Goal: Transaction & Acquisition: Purchase product/service

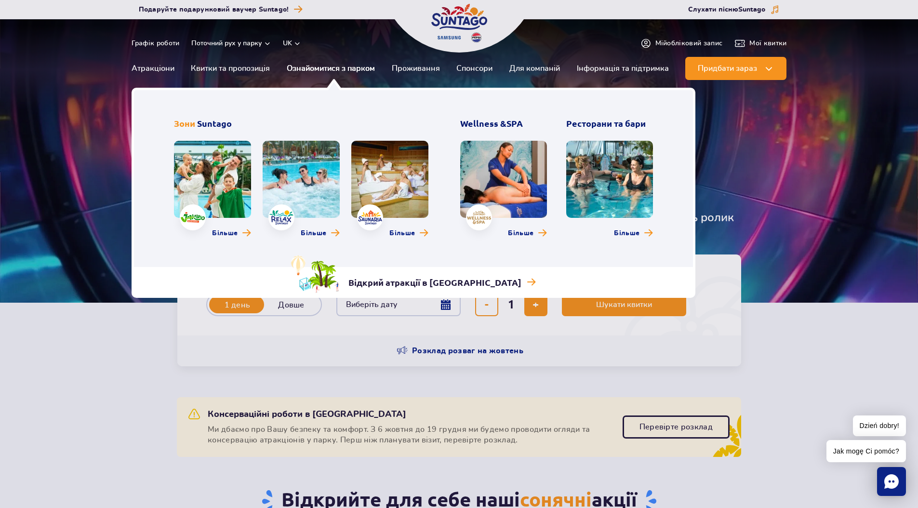
click at [324, 70] on link "Ознайомитися з парком" at bounding box center [331, 68] width 88 height 23
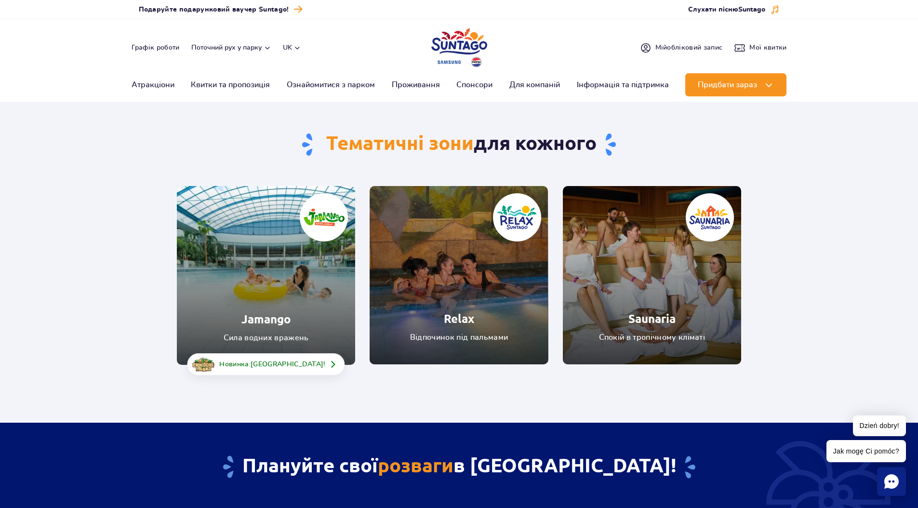
click at [291, 310] on link "Jamango" at bounding box center [266, 275] width 178 height 179
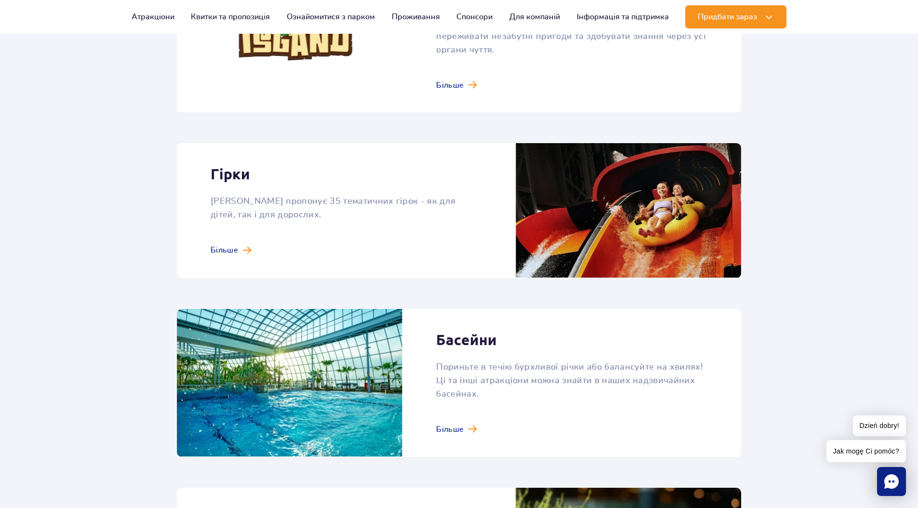
scroll to position [737, 0]
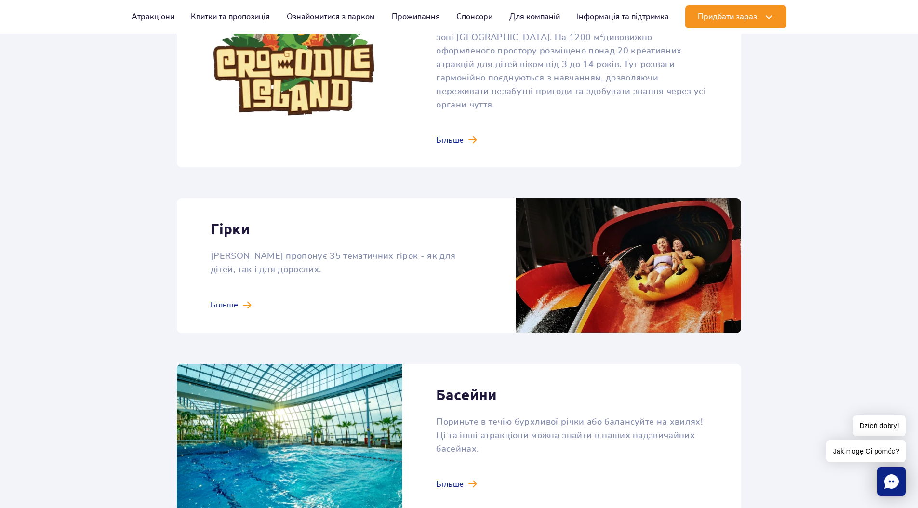
click at [226, 291] on link at bounding box center [459, 265] width 564 height 135
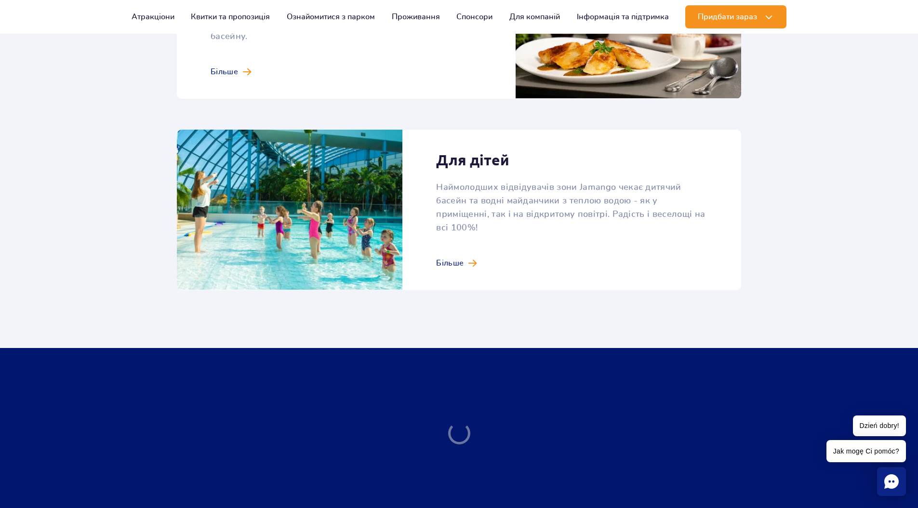
scroll to position [1366, 0]
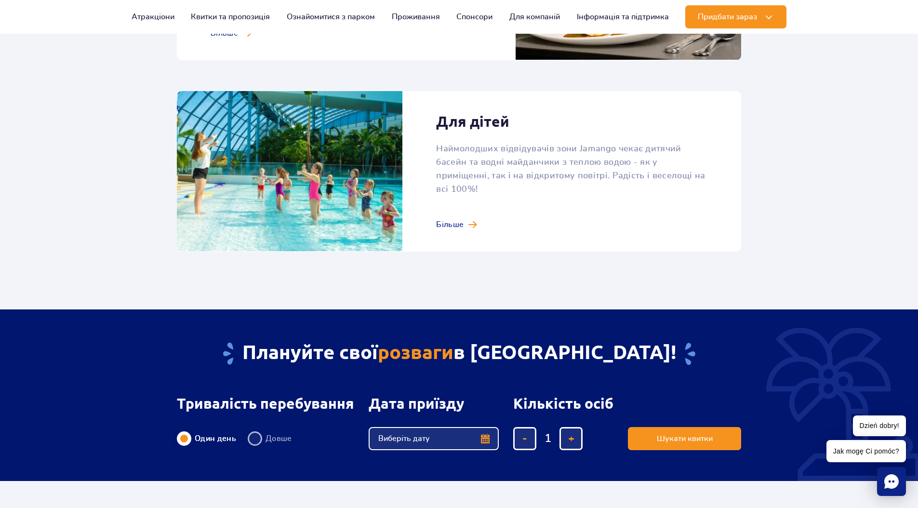
click at [459, 106] on link at bounding box center [459, 171] width 564 height 160
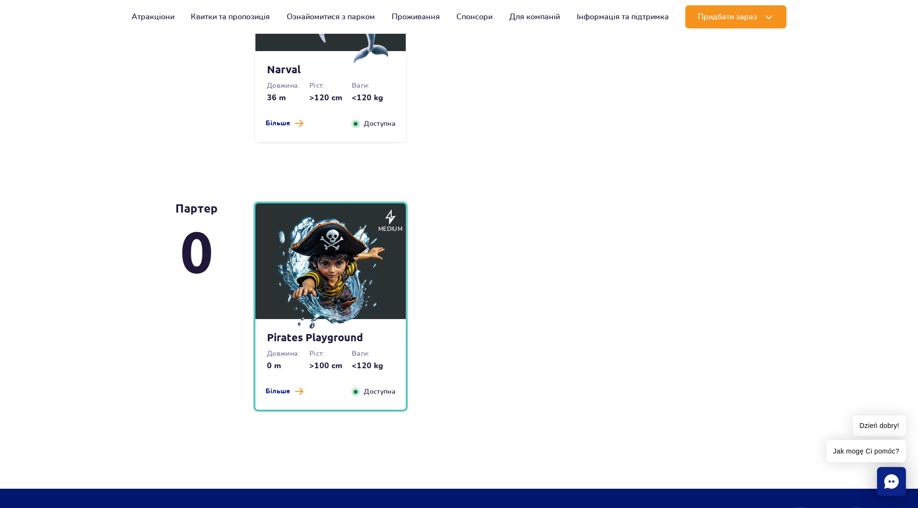
scroll to position [2317, 0]
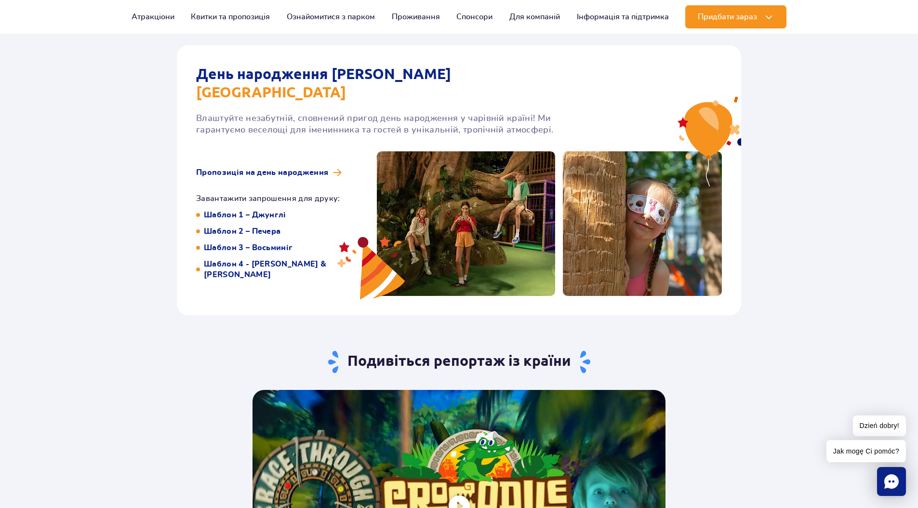
scroll to position [1552, 0]
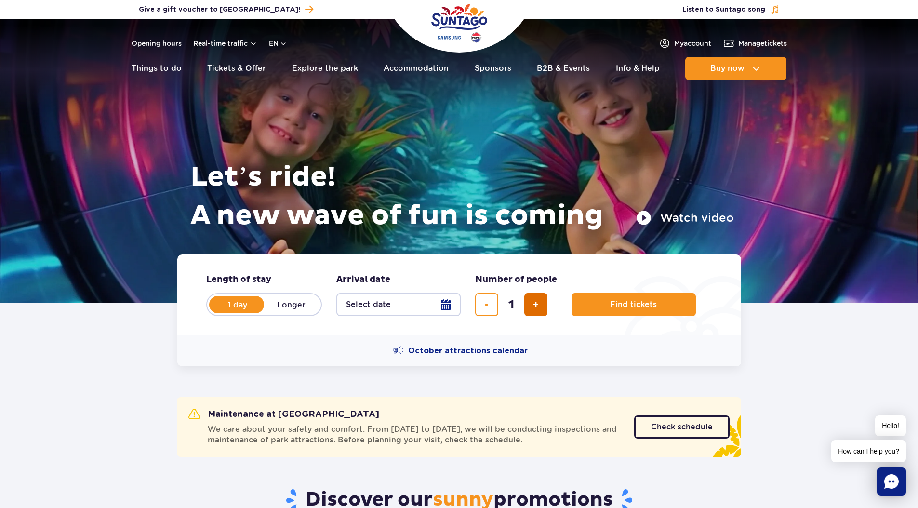
click at [531, 307] on button "add ticket" at bounding box center [535, 304] width 23 height 23
click at [535, 305] on span "add ticket" at bounding box center [535, 305] width 6 height 0
type input "4"
click at [594, 306] on button "Find tickets" at bounding box center [633, 304] width 124 height 23
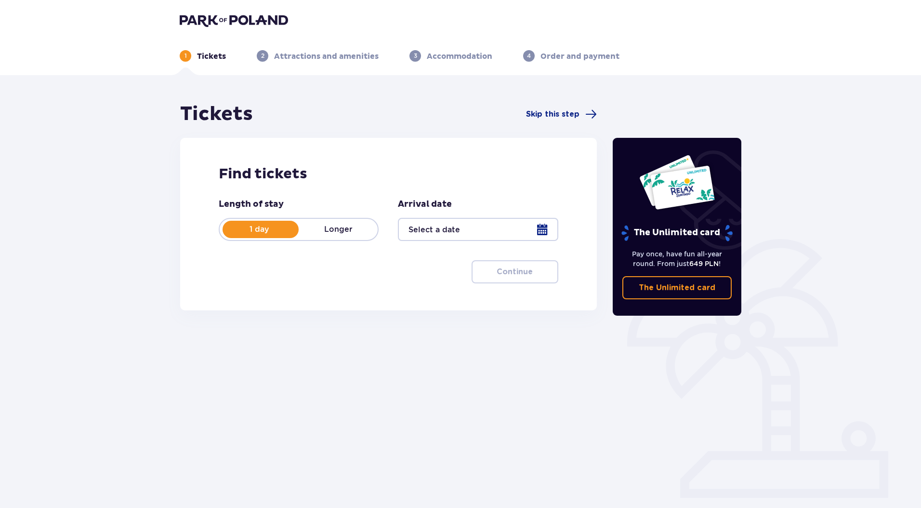
click at [474, 237] on div at bounding box center [478, 229] width 160 height 23
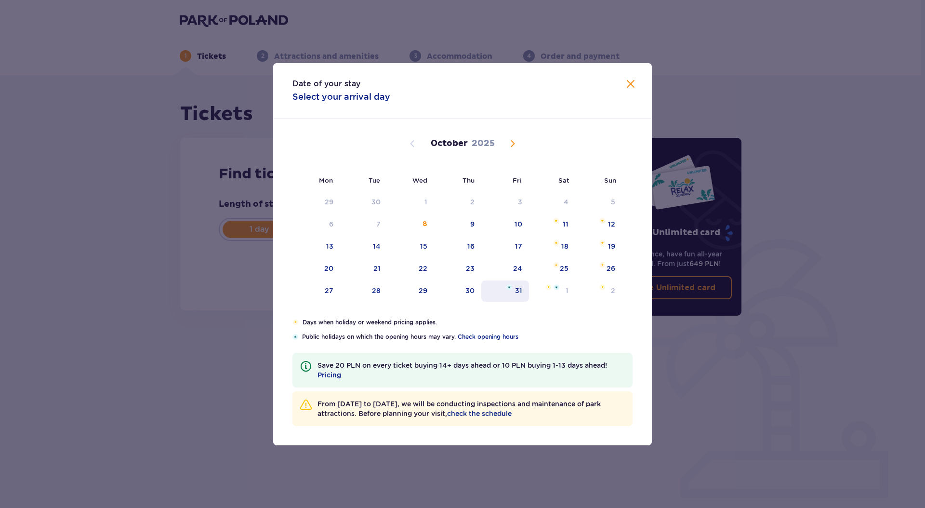
click at [515, 293] on div "31" at bounding box center [505, 290] width 48 height 21
type input "[DATE]"
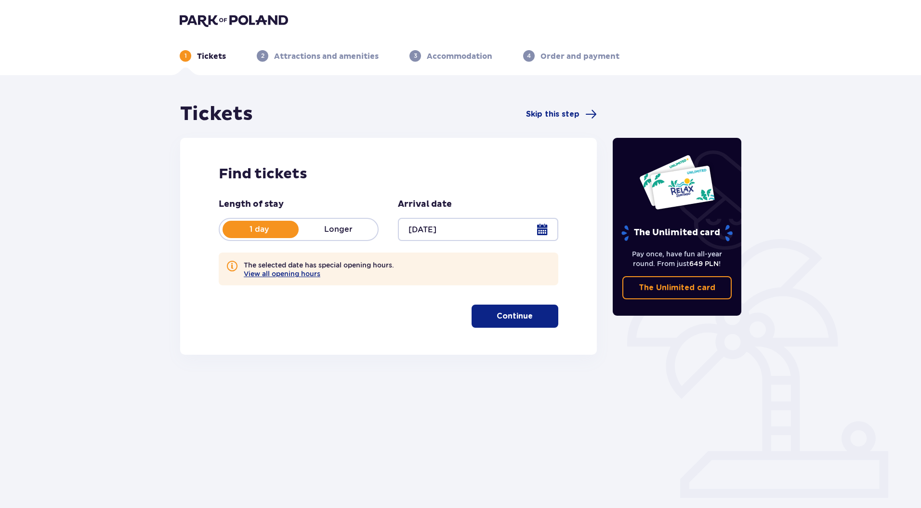
click at [508, 311] on p "Continue" at bounding box center [515, 316] width 36 height 11
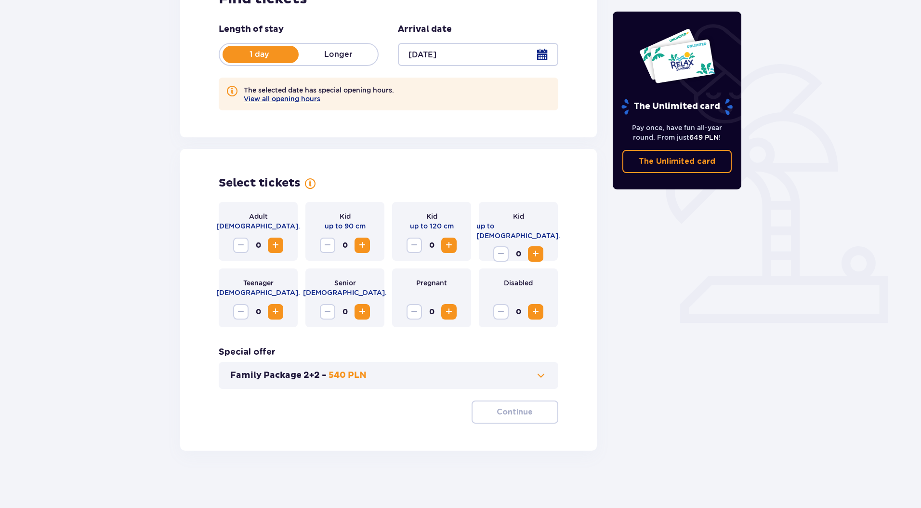
scroll to position [175, 0]
click at [275, 245] on span "Increase" at bounding box center [276, 245] width 12 height 12
click at [450, 247] on span "Increase" at bounding box center [449, 245] width 12 height 12
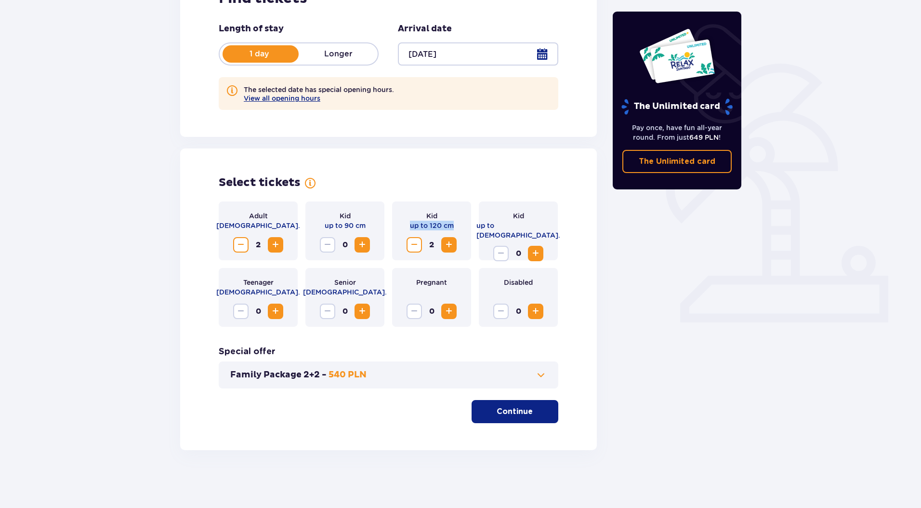
drag, startPoint x: 411, startPoint y: 226, endPoint x: 455, endPoint y: 225, distance: 44.3
click at [455, 225] on div "Kid up to 120 cm 2" at bounding box center [431, 230] width 79 height 59
click at [633, 302] on div "The Unlimited card Pay once, have fun all-year round. From just 649 PLN ! The U…" at bounding box center [677, 188] width 145 height 523
click at [411, 243] on span "Decrease" at bounding box center [415, 245] width 12 height 12
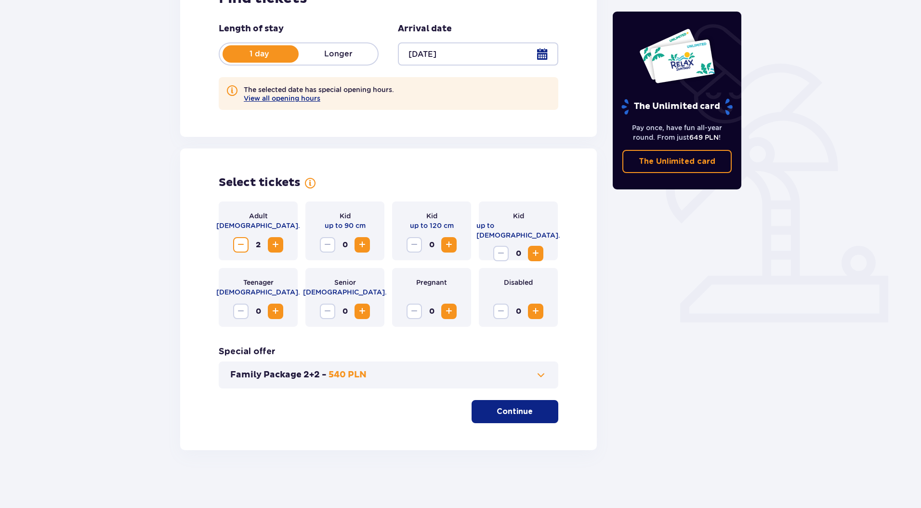
click at [536, 248] on span "Increase" at bounding box center [536, 254] width 12 height 12
click at [535, 248] on span "Increase" at bounding box center [536, 254] width 12 height 12
click at [428, 380] on button "Family Package 2+2 - 540 PLN" at bounding box center [388, 375] width 317 height 12
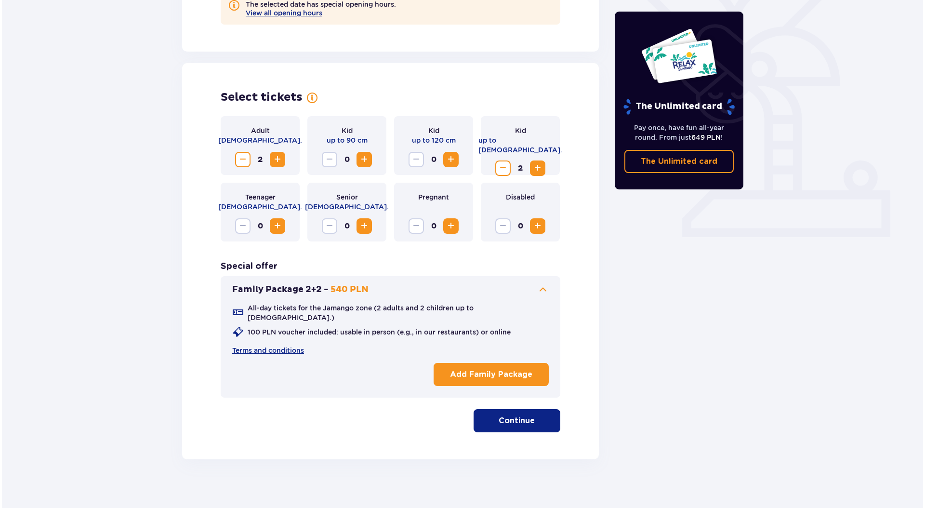
scroll to position [262, 0]
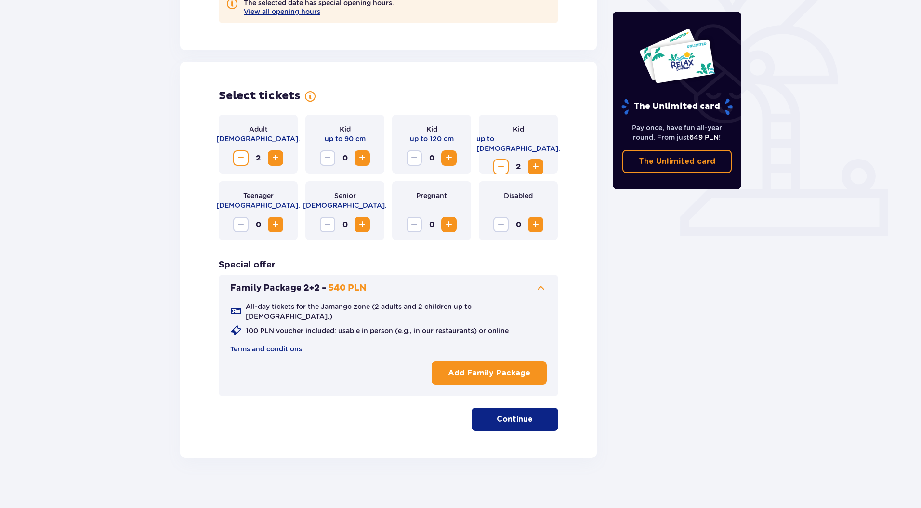
click at [454, 368] on p "Add Family Package" at bounding box center [489, 373] width 82 height 11
click at [449, 368] on p "Remove Family Package" at bounding box center [481, 373] width 98 height 11
click at [448, 366] on button "Add Family Package" at bounding box center [489, 372] width 115 height 23
click at [494, 408] on button "Continue" at bounding box center [515, 419] width 87 height 23
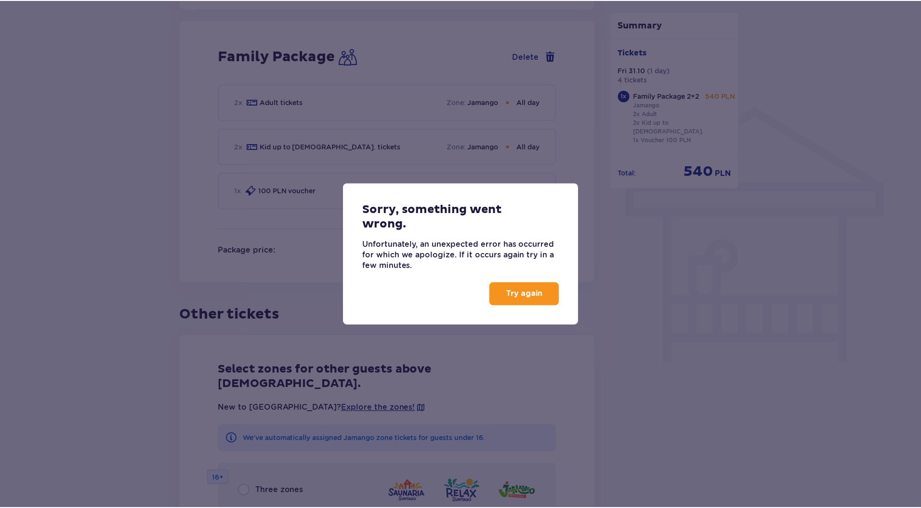
scroll to position [677, 0]
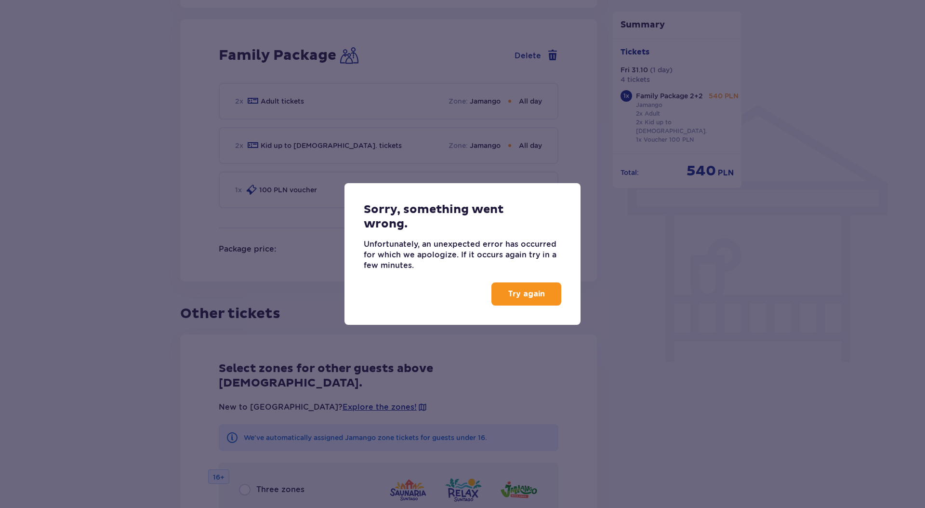
click at [513, 298] on p "Try again" at bounding box center [526, 294] width 37 height 11
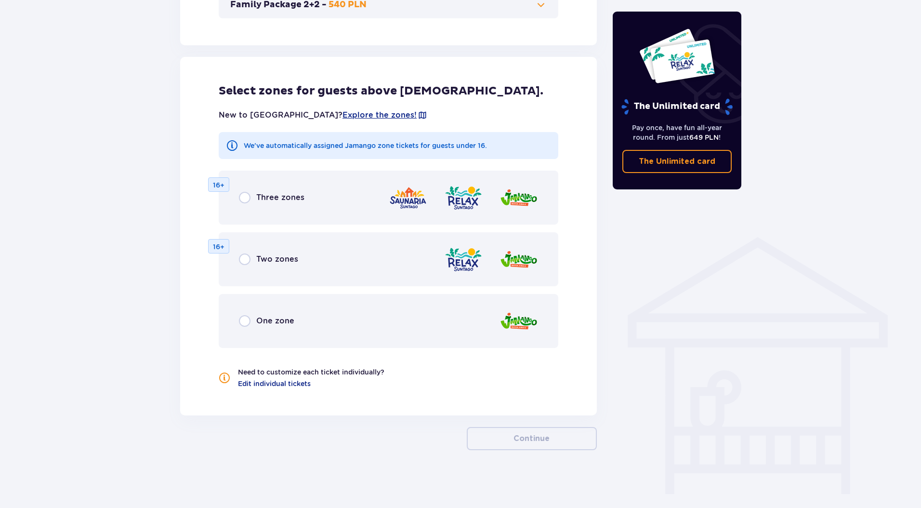
scroll to position [545, 0]
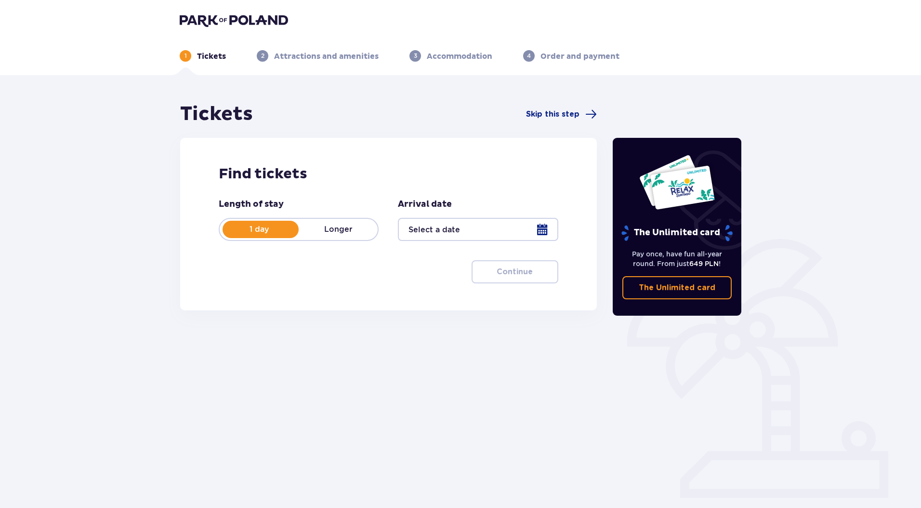
click at [546, 231] on div at bounding box center [478, 229] width 160 height 23
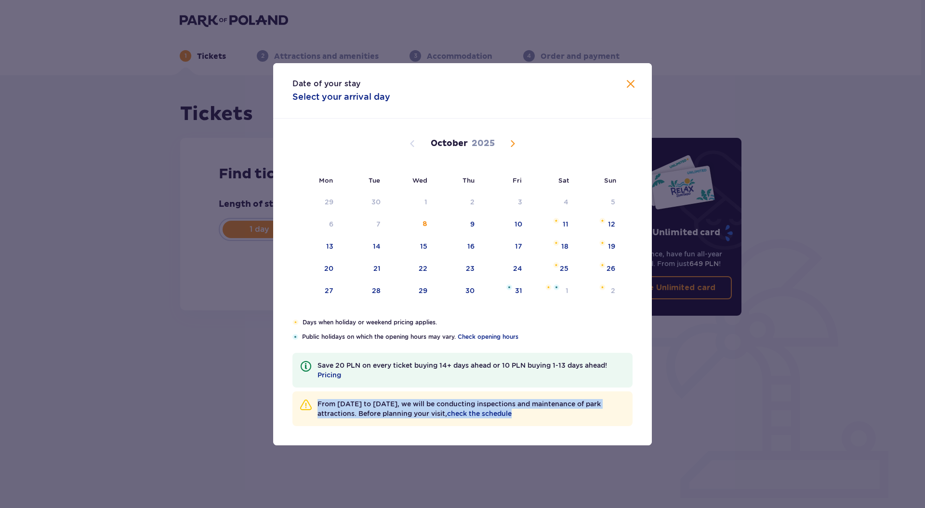
drag, startPoint x: 551, startPoint y: 416, endPoint x: 319, endPoint y: 401, distance: 231.7
click at [319, 401] on p "From October 6 to December 19, we will be conducting inspections and maintenanc…" at bounding box center [471, 408] width 307 height 19
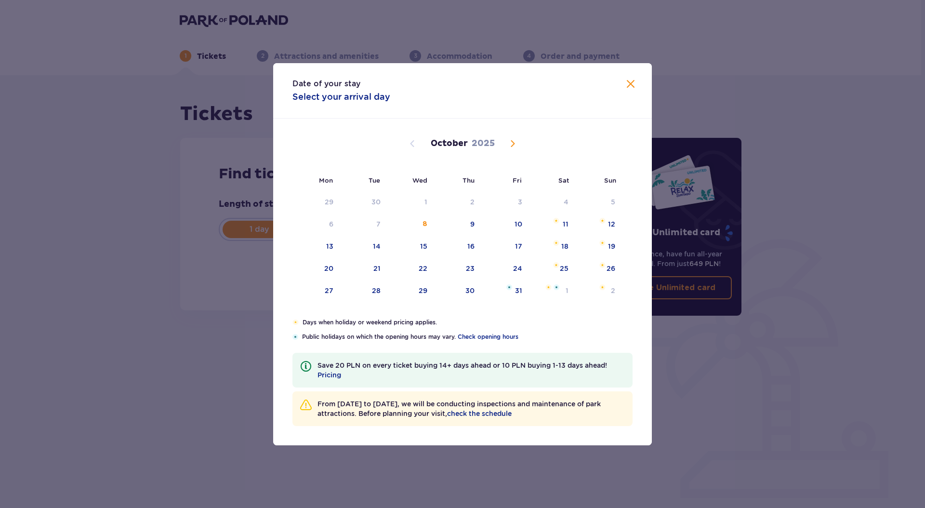
click at [605, 327] on div "Days when holiday or weekend pricing applies. Public holidays on which the open…" at bounding box center [462, 329] width 340 height 23
drag, startPoint x: 368, startPoint y: 376, endPoint x: 319, endPoint y: 362, distance: 51.1
click at [319, 363] on p "Save 20 PLN on every ticket buying 14+ days ahead or 10 PLN buying 1-13 days ah…" at bounding box center [471, 369] width 307 height 19
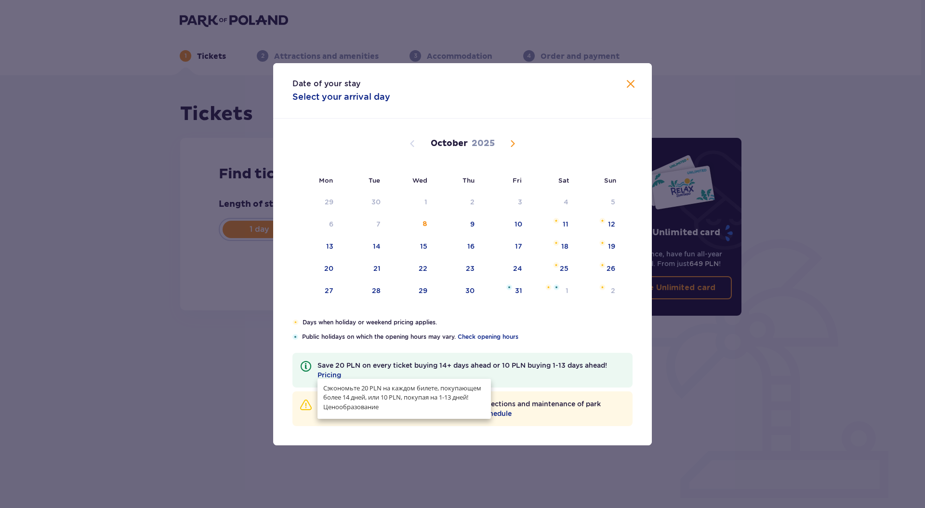
click at [580, 332] on p "Public holidays on which the opening hours may vary. Check opening hours" at bounding box center [467, 336] width 331 height 9
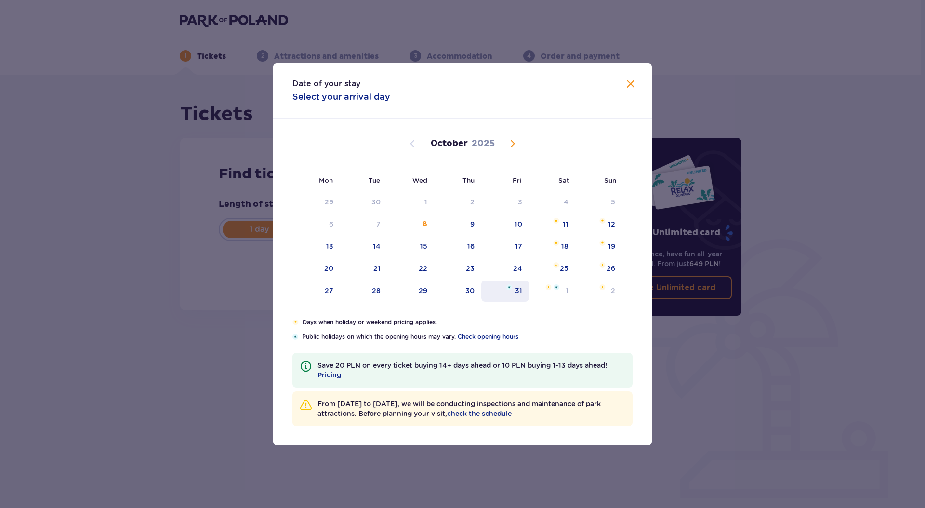
click at [521, 290] on div "31" at bounding box center [518, 291] width 7 height 10
type input "31.10.25"
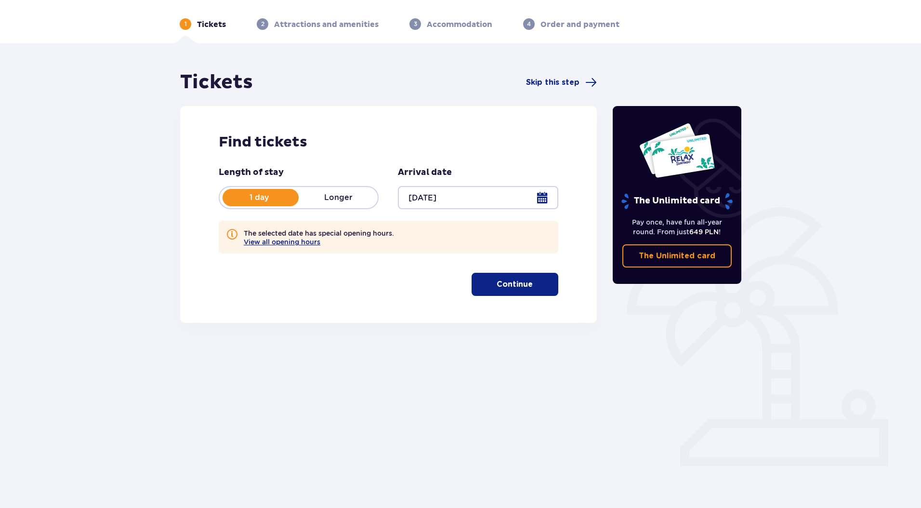
scroll to position [35, 0]
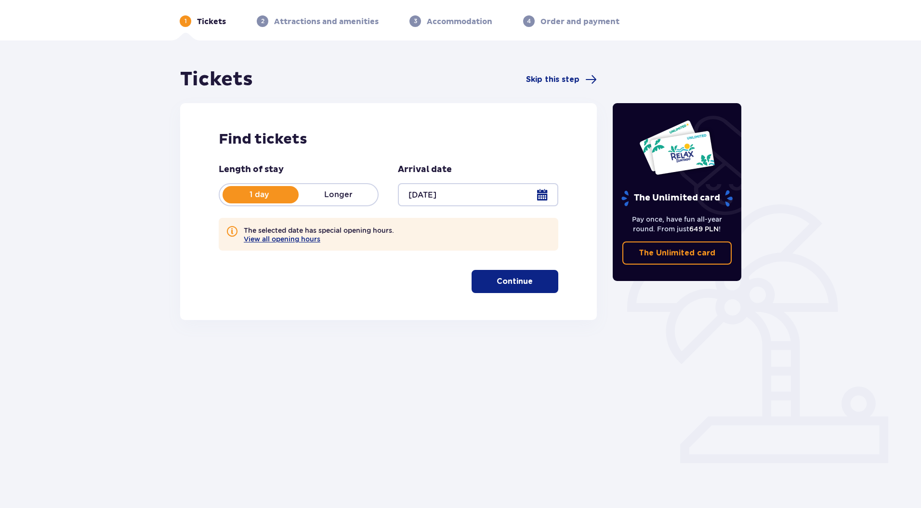
click at [525, 287] on button "Continue" at bounding box center [515, 281] width 87 height 23
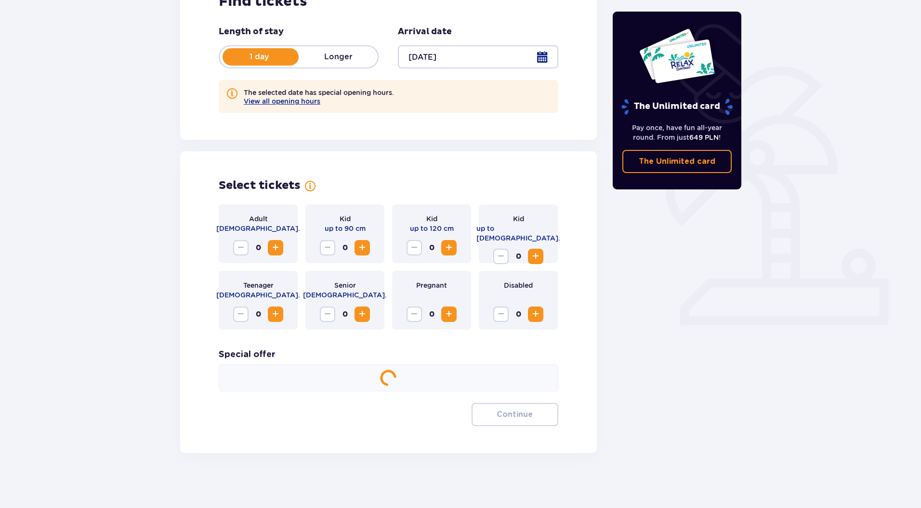
scroll to position [175, 0]
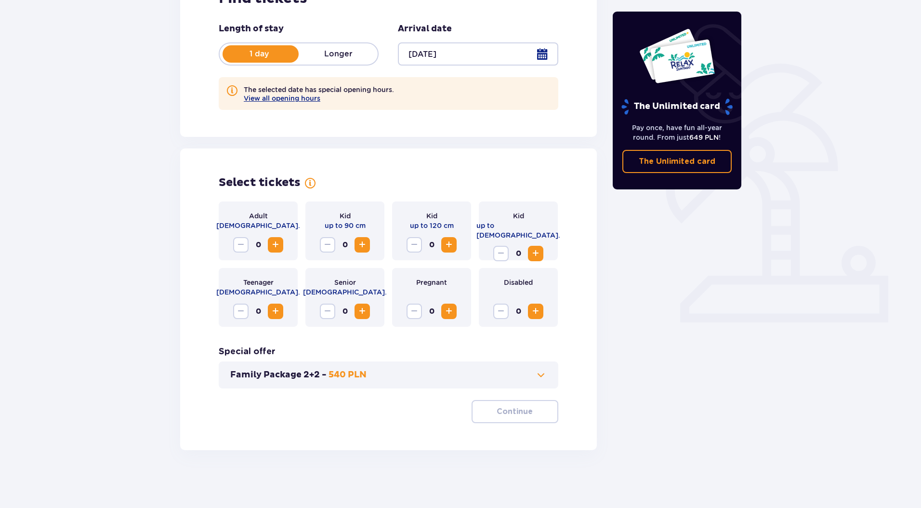
click at [283, 246] on button "Increase" at bounding box center [275, 244] width 15 height 15
click at [278, 247] on span "Increase" at bounding box center [276, 245] width 12 height 12
click at [533, 248] on span "Increase" at bounding box center [536, 254] width 12 height 12
click at [529, 407] on span "button" at bounding box center [535, 412] width 12 height 12
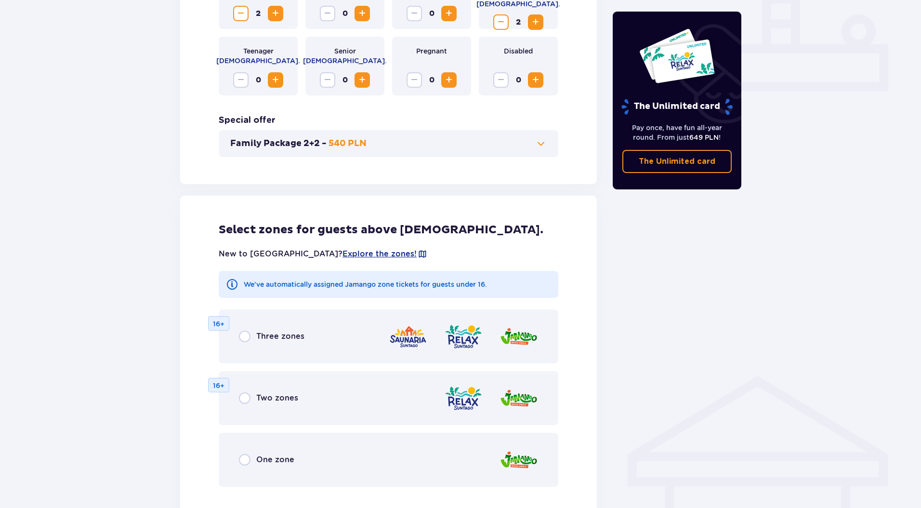
scroll to position [409, 0]
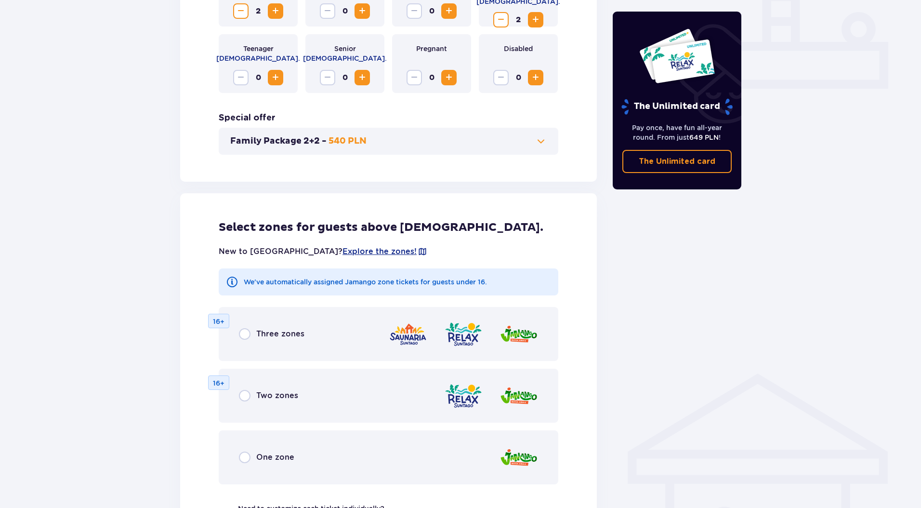
click at [280, 342] on div "Three zones 16+" at bounding box center [389, 334] width 340 height 54
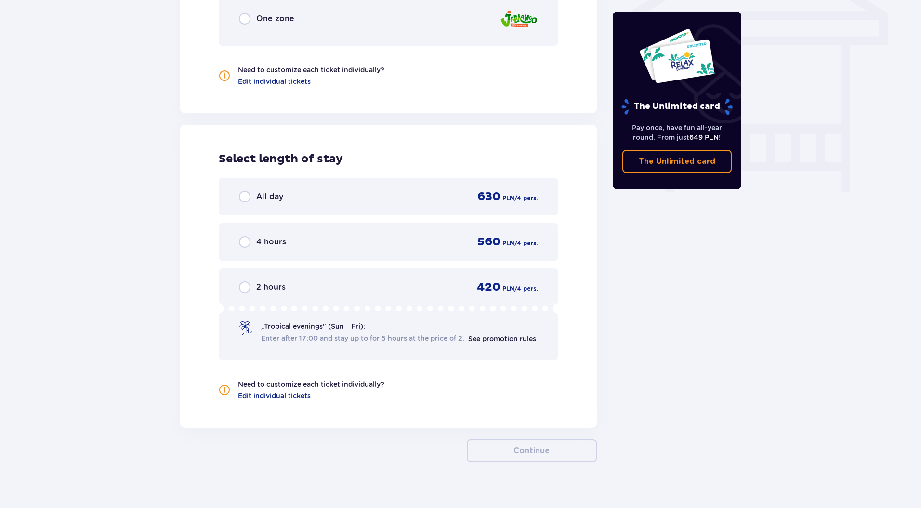
scroll to position [860, 0]
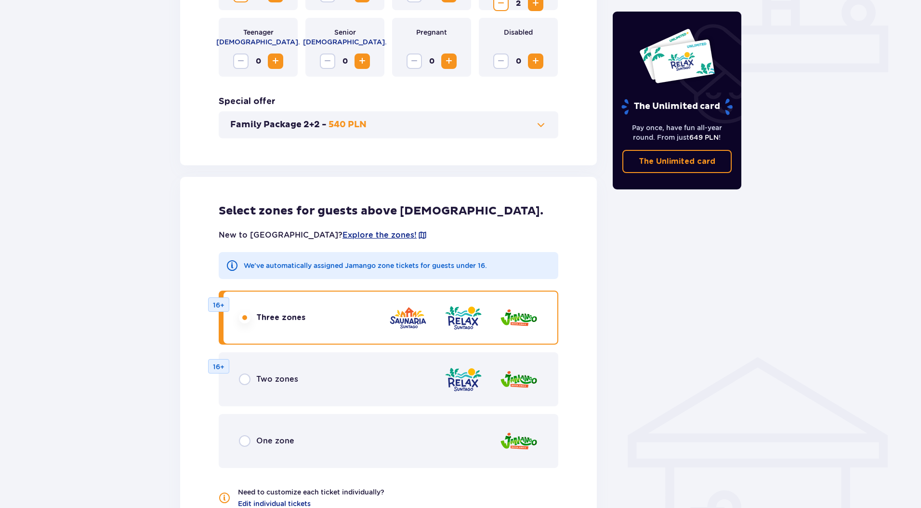
click at [334, 129] on p "540 PLN" at bounding box center [348, 125] width 38 height 12
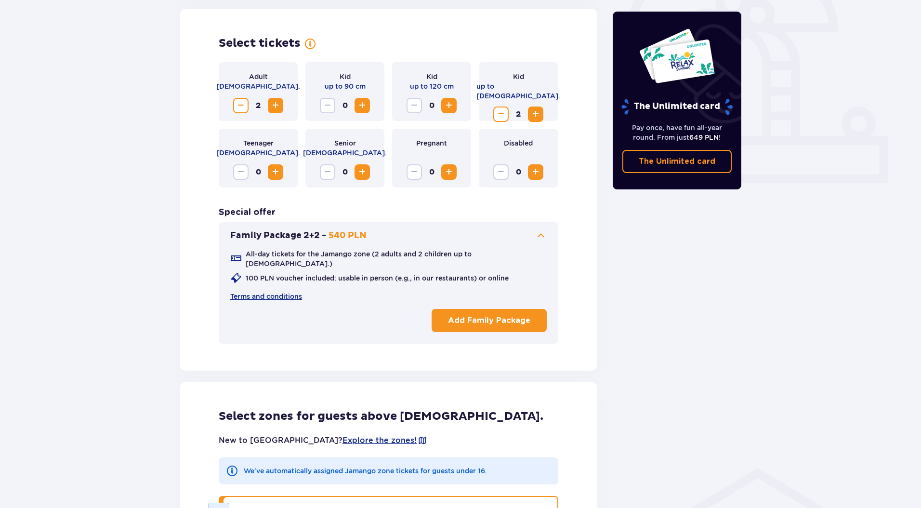
scroll to position [312, 0]
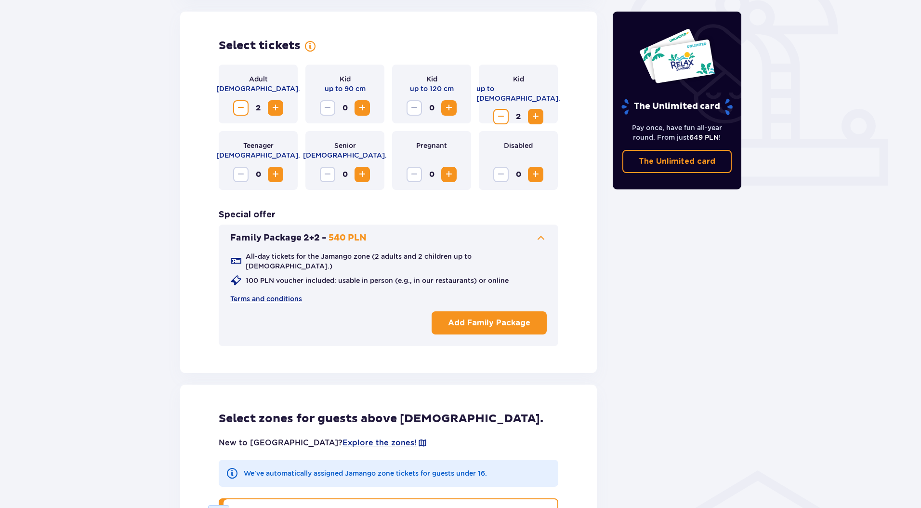
drag, startPoint x: 485, startPoint y: 315, endPoint x: 477, endPoint y: 309, distance: 9.6
click at [485, 318] on p "Add Family Package" at bounding box center [489, 323] width 82 height 11
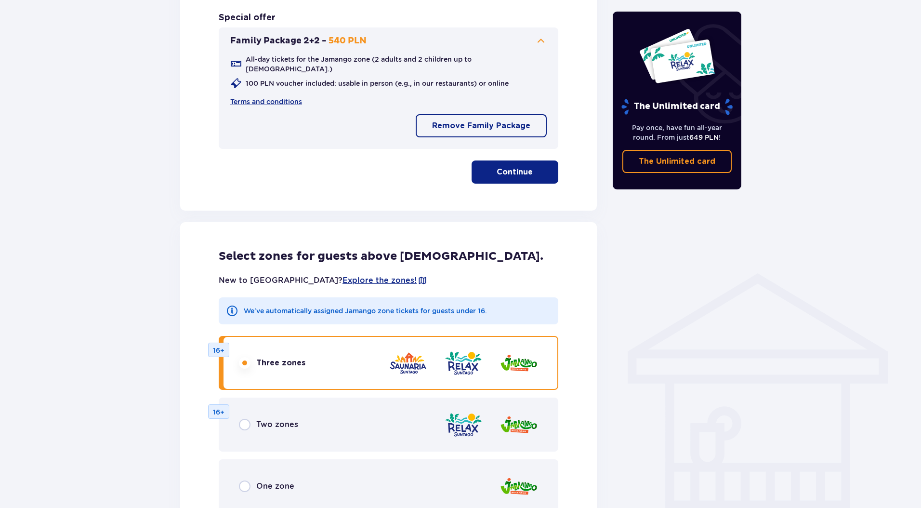
scroll to position [509, 0]
click at [512, 167] on p "Continue" at bounding box center [515, 172] width 36 height 11
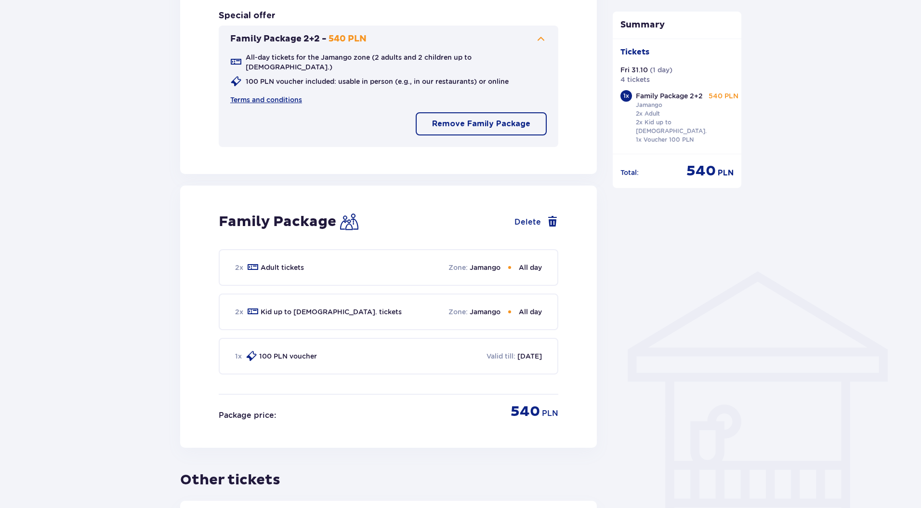
scroll to position [486, 0]
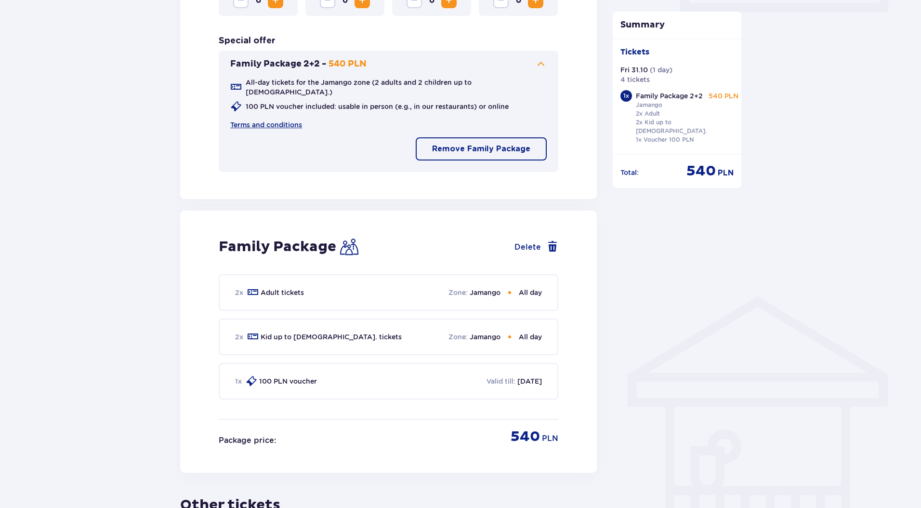
click at [473, 288] on p "Jamango" at bounding box center [485, 293] width 31 height 10
click at [456, 288] on p "Zone :" at bounding box center [458, 293] width 19 height 10
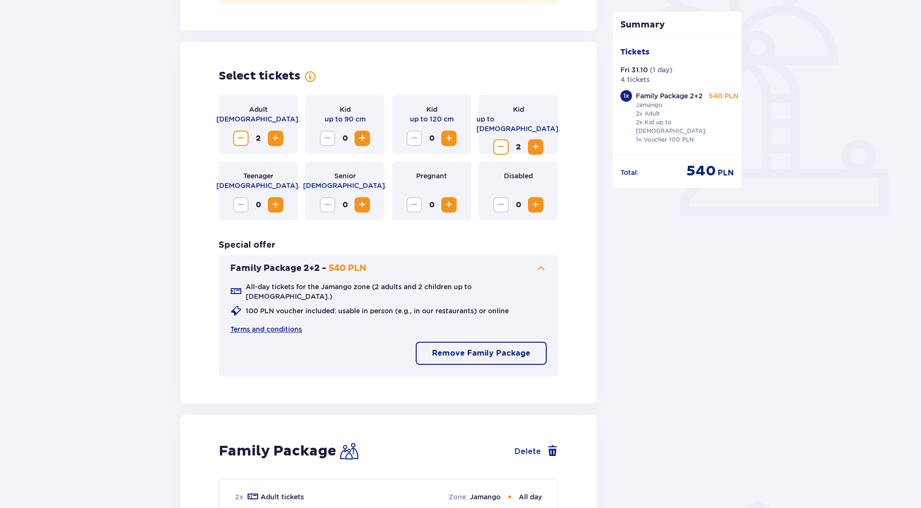
scroll to position [280, 0]
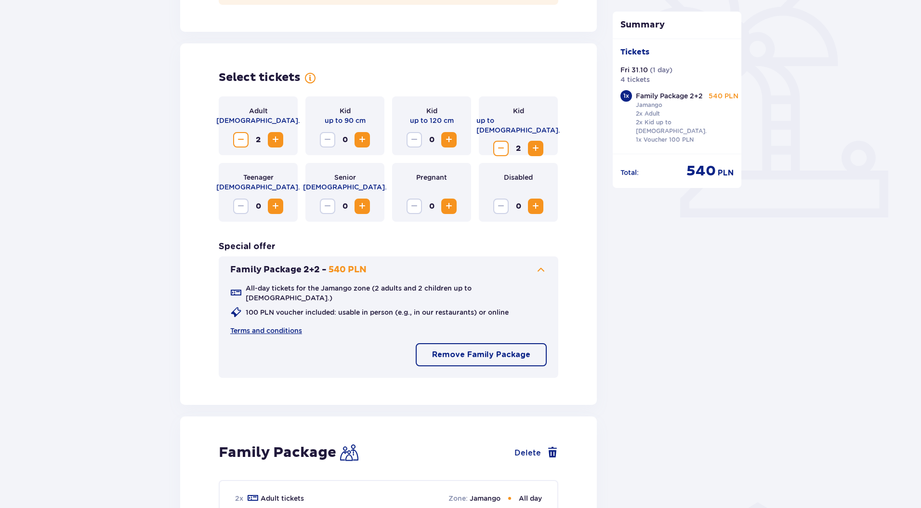
click at [450, 350] on p "Remove Family Package" at bounding box center [481, 354] width 98 height 11
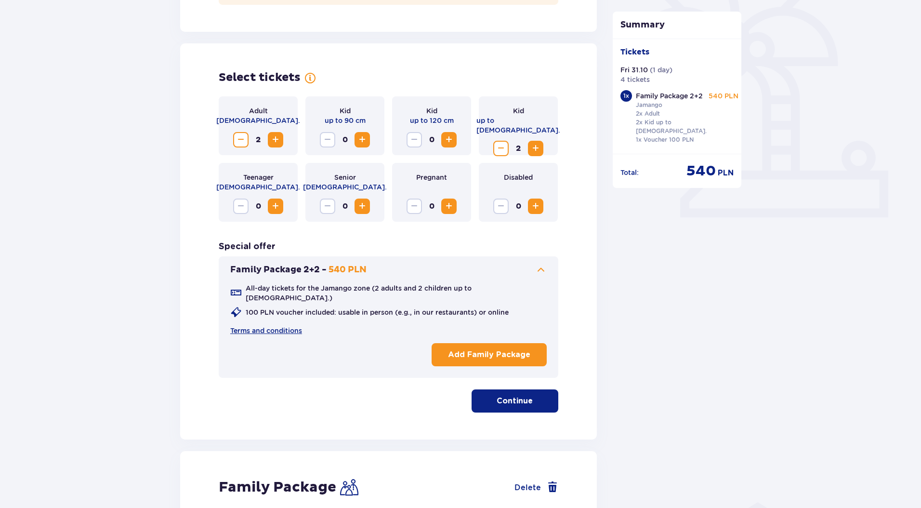
click at [500, 389] on button "Continue" at bounding box center [515, 400] width 87 height 23
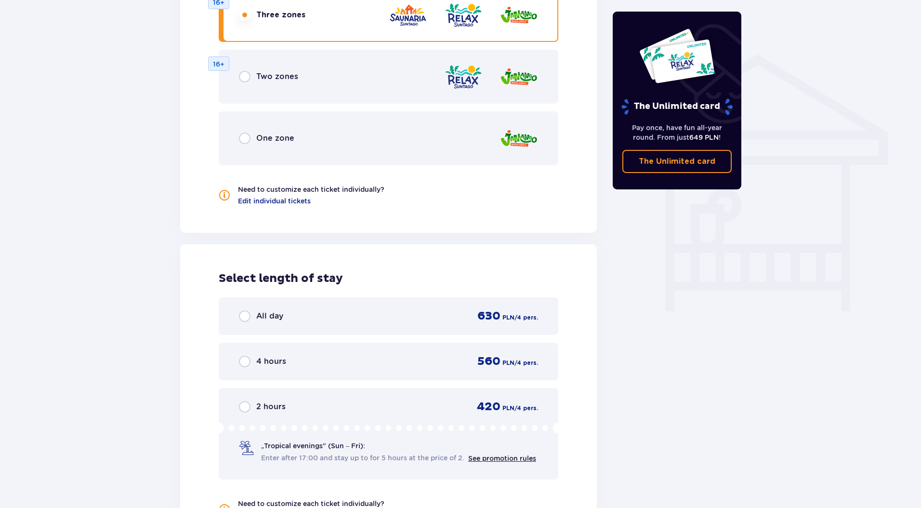
scroll to position [0, 0]
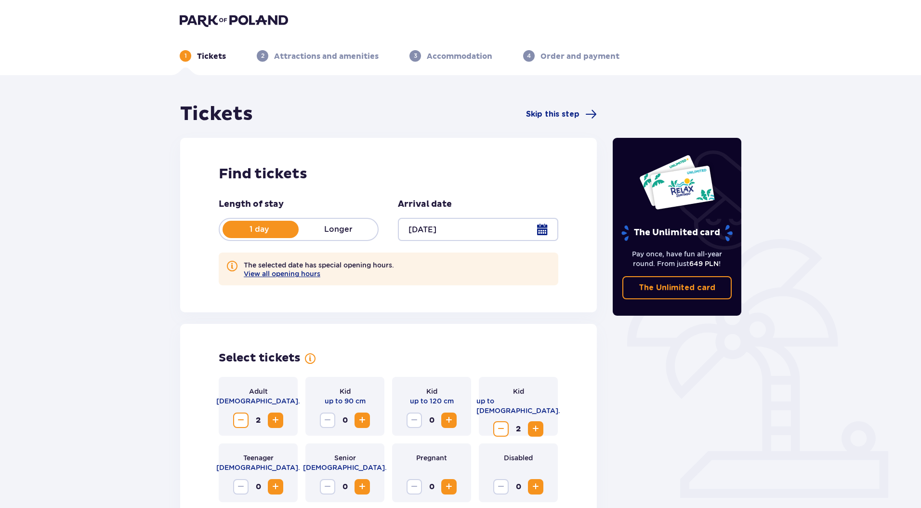
click at [231, 20] on img at bounding box center [234, 19] width 108 height 13
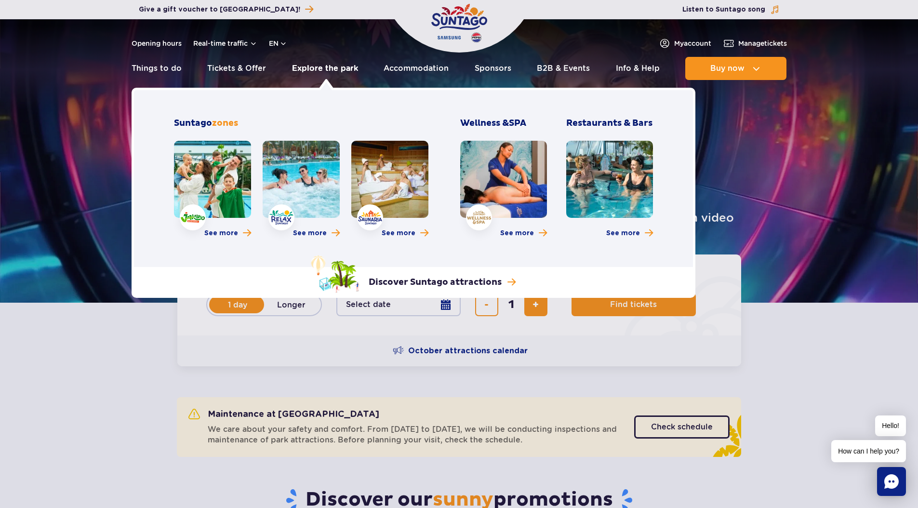
scroll to position [2, 0]
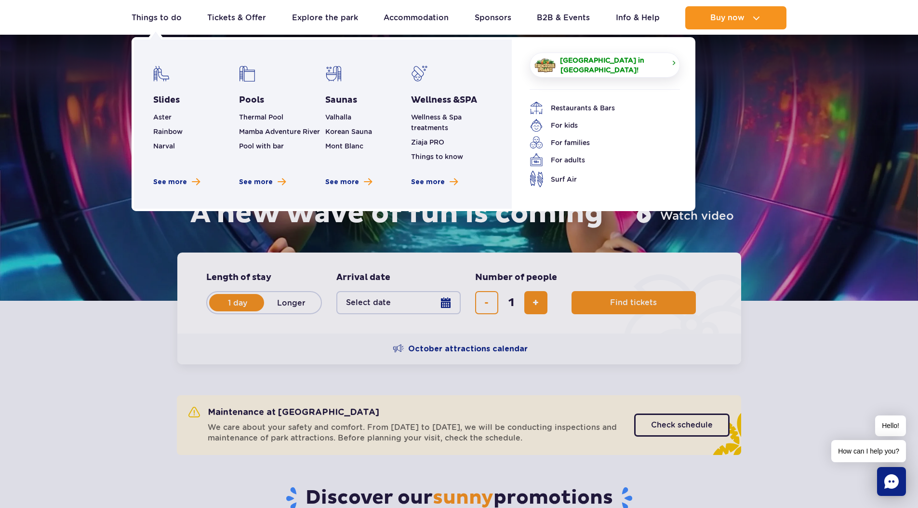
click at [609, 65] on span "[GEOGRAPHIC_DATA] in [GEOGRAPHIC_DATA]!" at bounding box center [612, 64] width 104 height 19
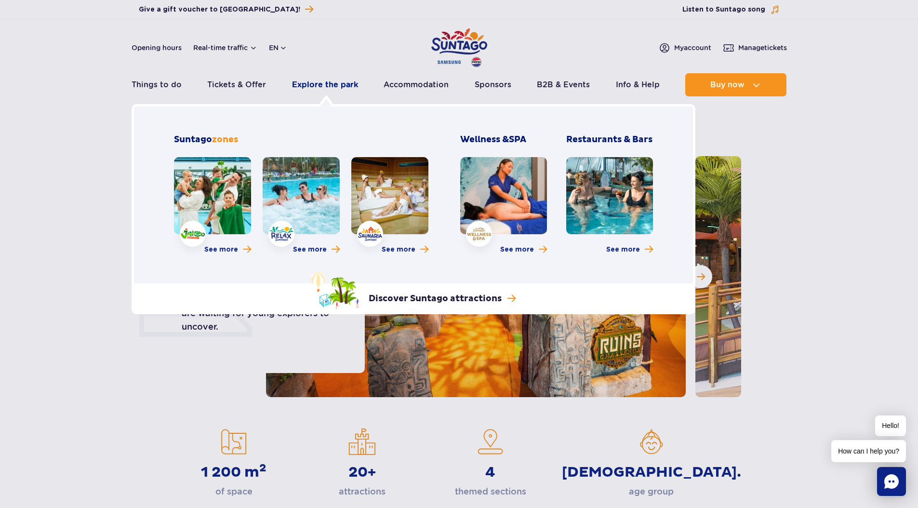
click at [321, 91] on link "Explore the park" at bounding box center [325, 84] width 66 height 23
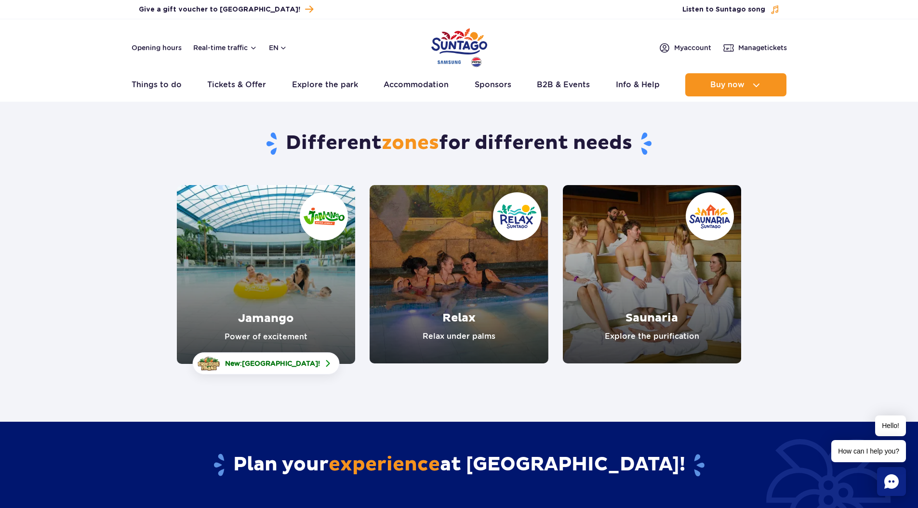
click at [503, 310] on link "Relax" at bounding box center [459, 274] width 178 height 178
click at [664, 291] on link "Saunaria" at bounding box center [652, 274] width 178 height 178
click at [284, 309] on link "Jamango" at bounding box center [266, 274] width 178 height 179
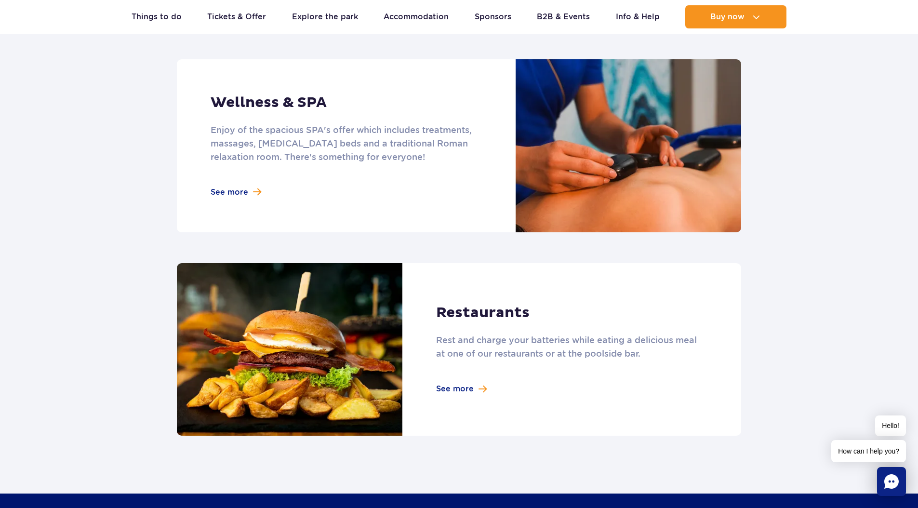
scroll to position [901, 0]
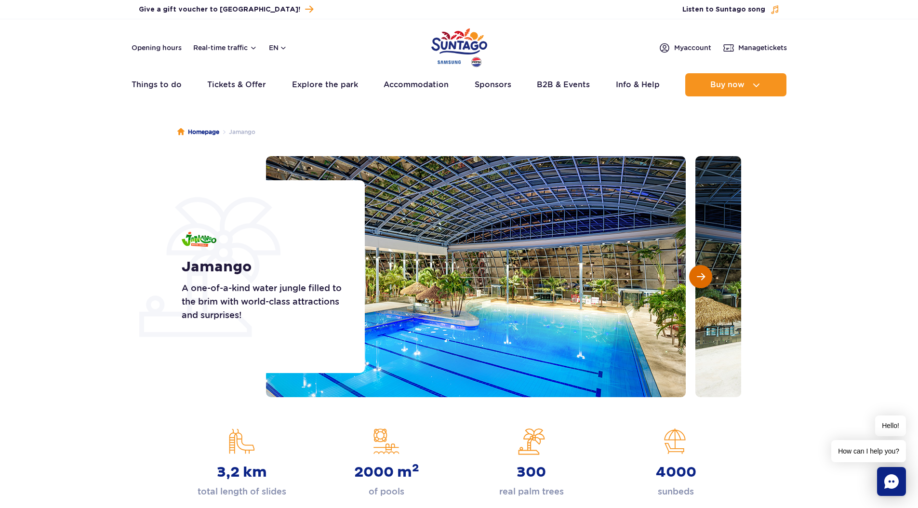
click at [698, 273] on span "Next slide" at bounding box center [701, 276] width 8 height 9
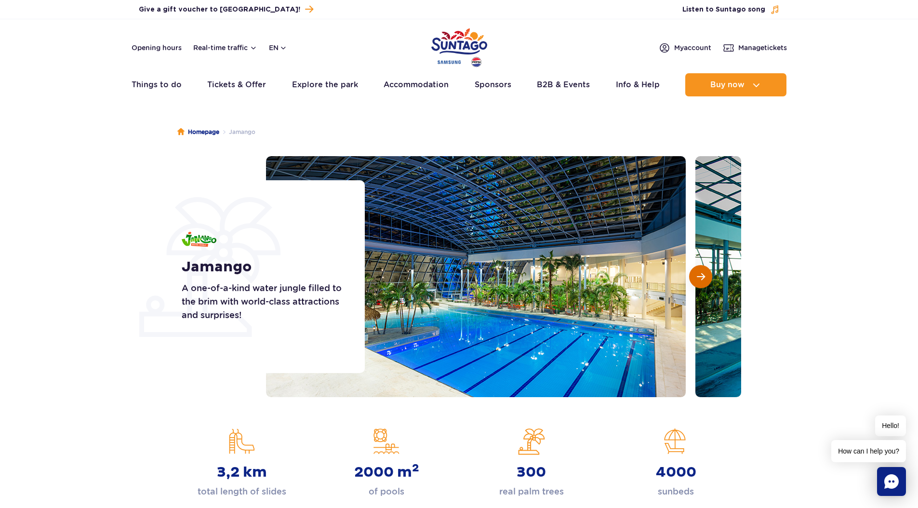
click at [698, 273] on span "Next slide" at bounding box center [701, 276] width 8 height 9
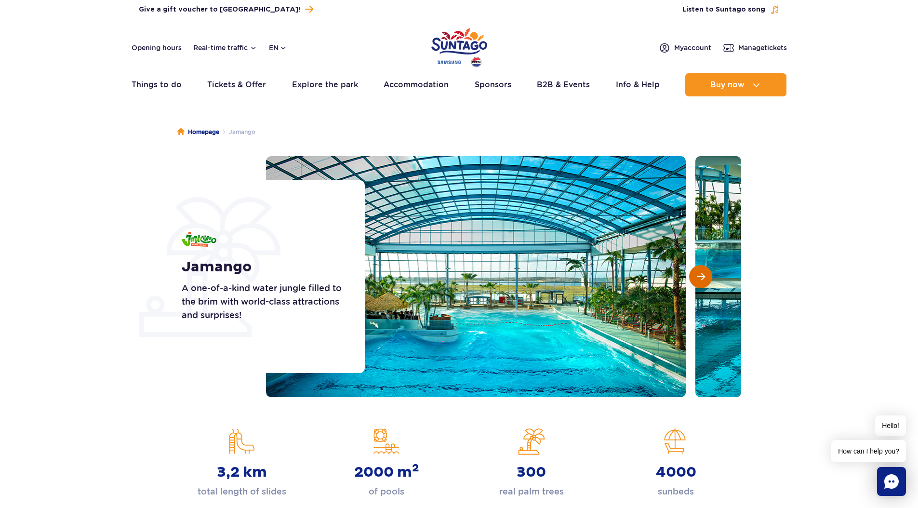
click at [698, 273] on span "Next slide" at bounding box center [701, 276] width 8 height 9
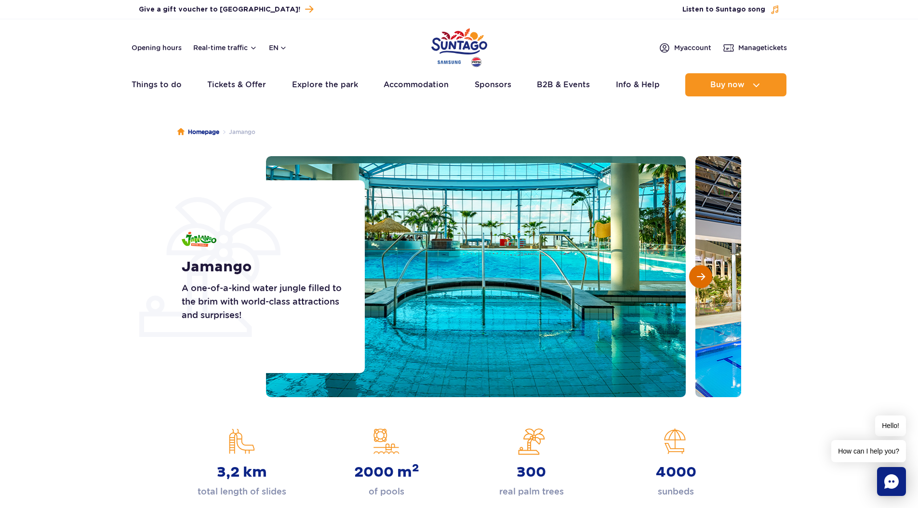
click at [698, 273] on span "Next slide" at bounding box center [701, 276] width 8 height 9
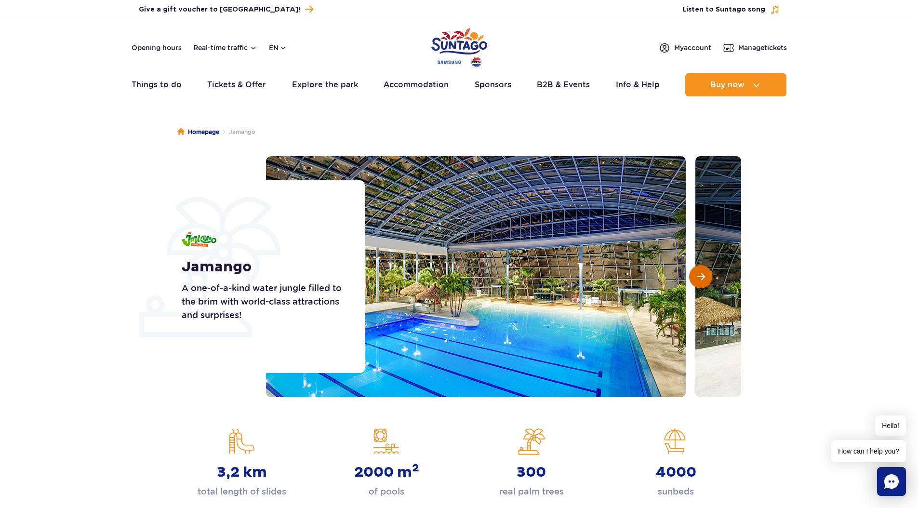
click at [698, 273] on span "Next slide" at bounding box center [701, 276] width 8 height 9
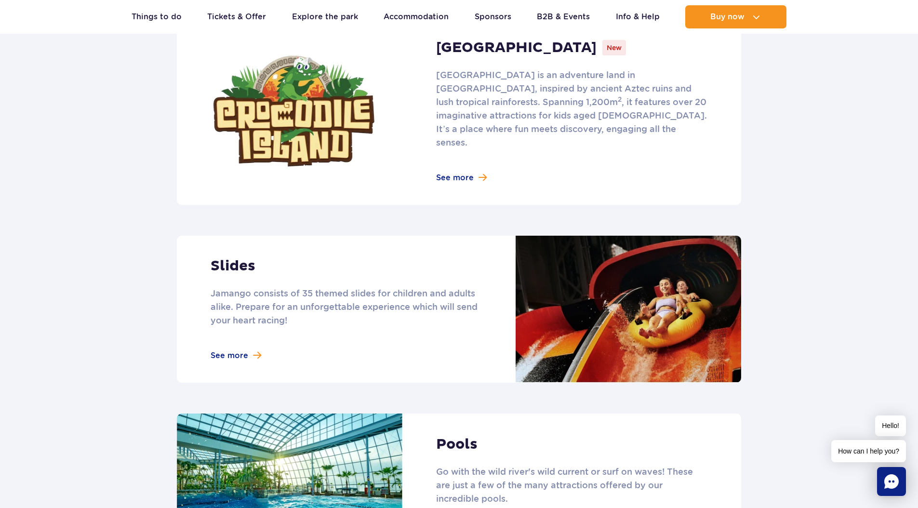
scroll to position [680, 0]
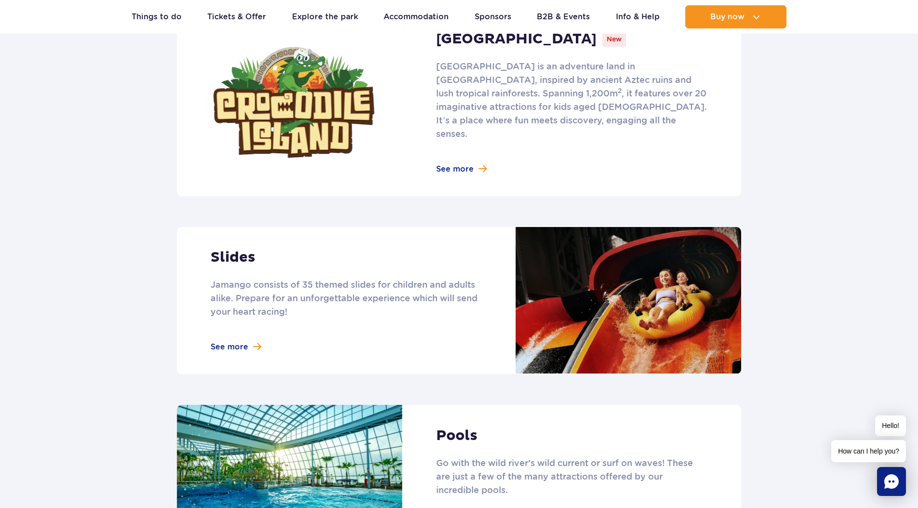
click at [228, 337] on link at bounding box center [459, 300] width 564 height 147
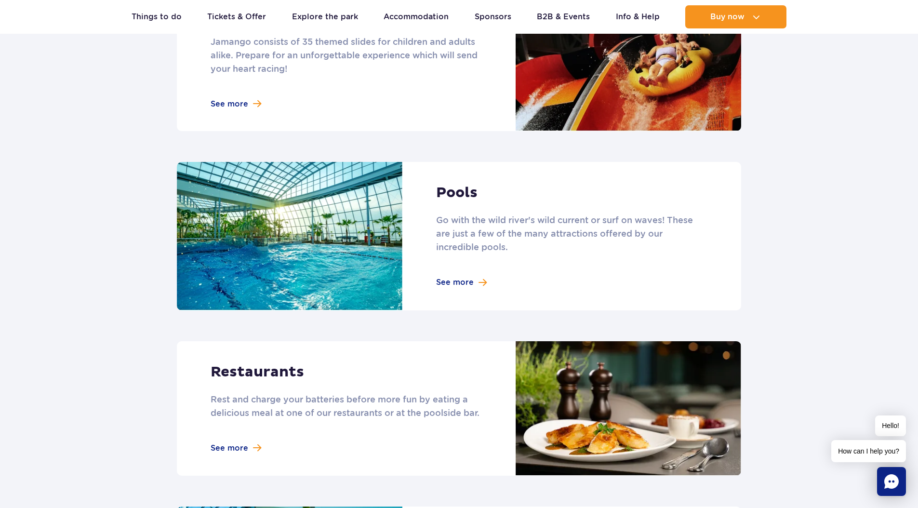
scroll to position [1008, 0]
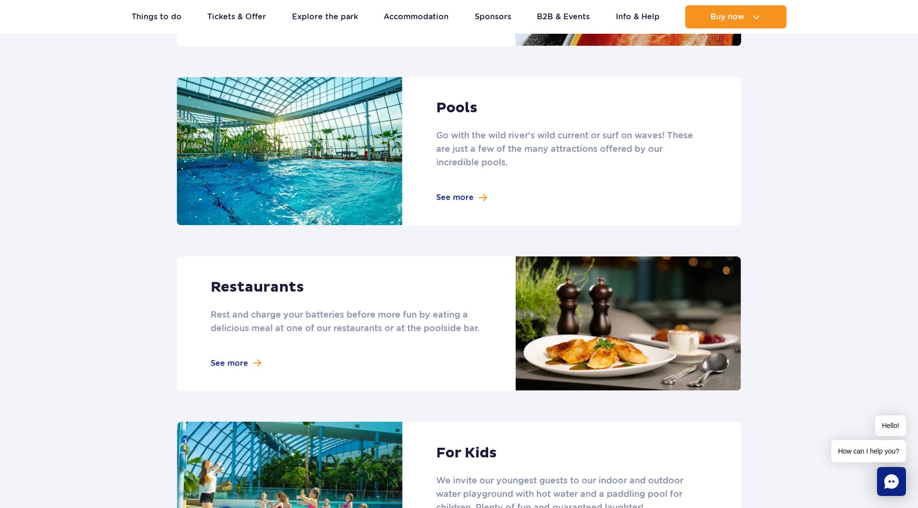
click at [450, 96] on link at bounding box center [459, 151] width 564 height 148
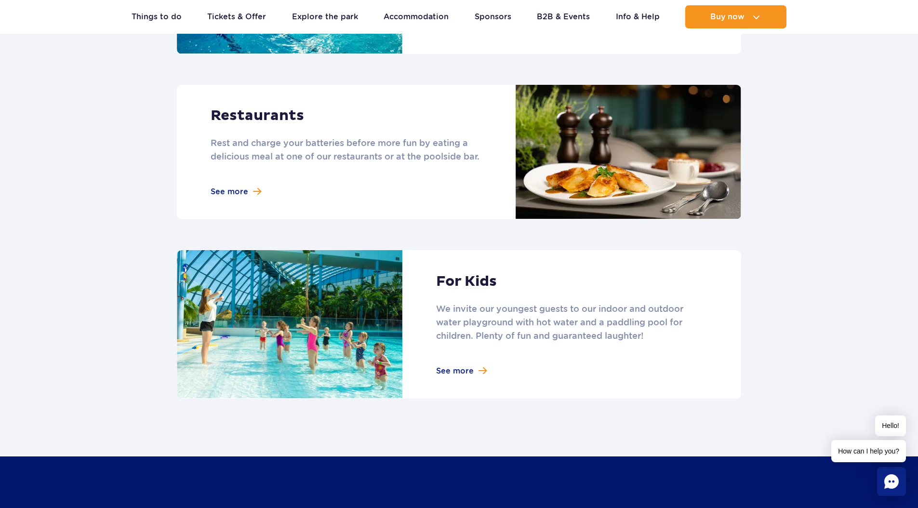
scroll to position [1201, 0]
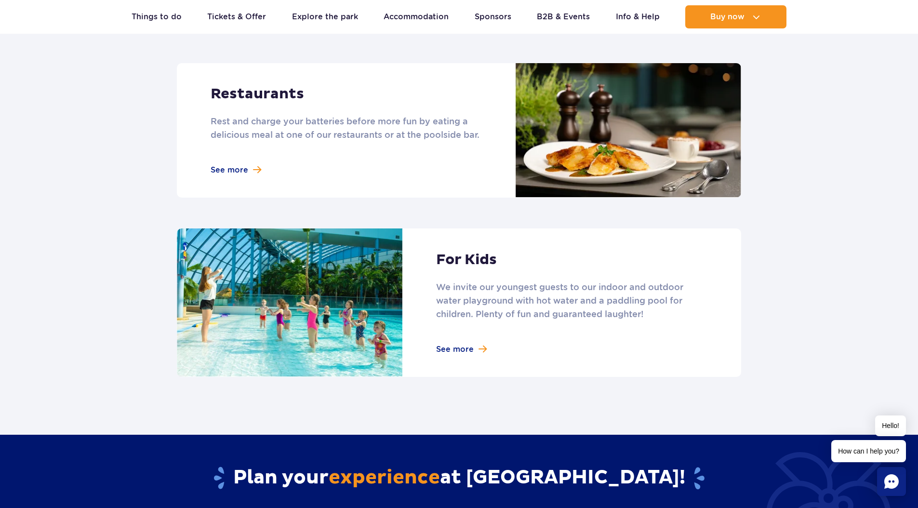
click at [469, 262] on link at bounding box center [459, 302] width 564 height 148
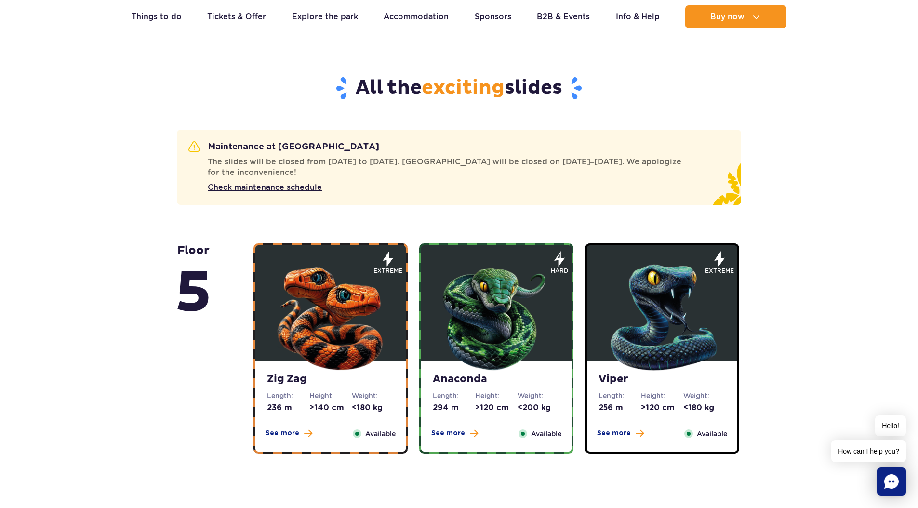
scroll to position [515, 0]
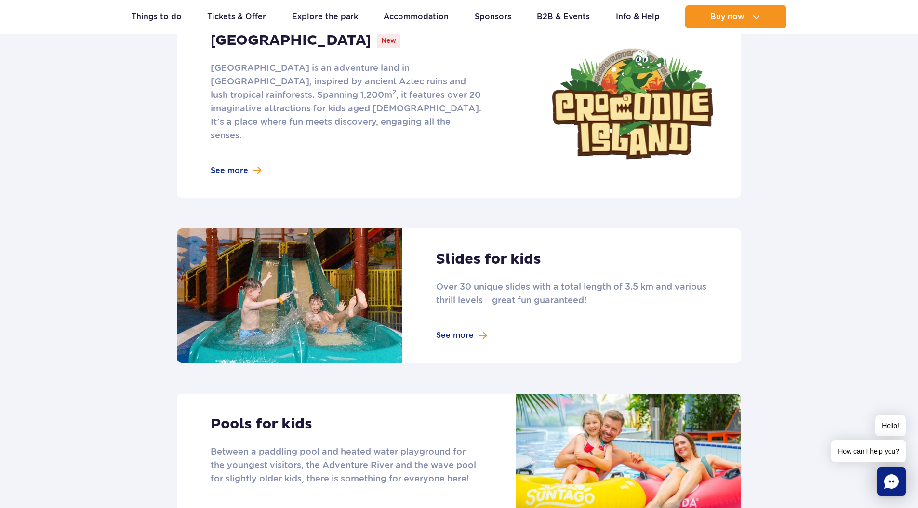
scroll to position [511, 0]
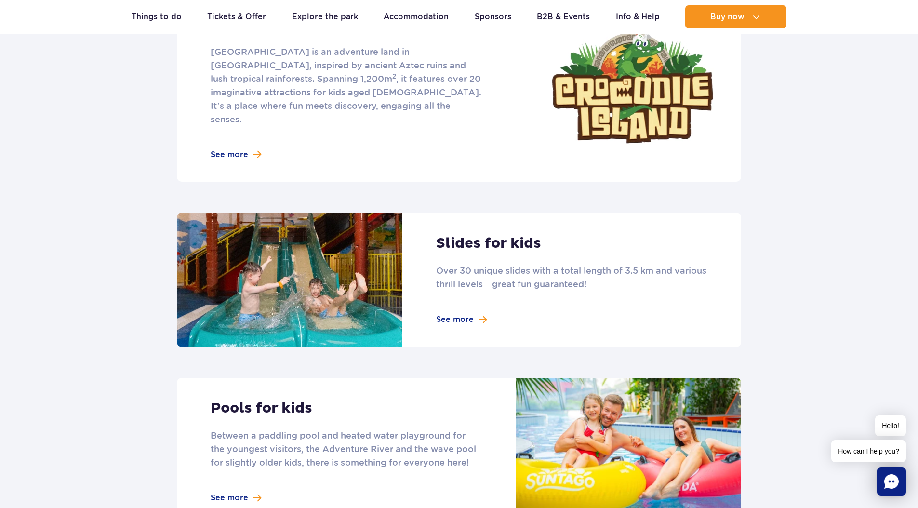
click at [457, 305] on link at bounding box center [459, 279] width 564 height 134
click at [456, 306] on link at bounding box center [459, 279] width 564 height 134
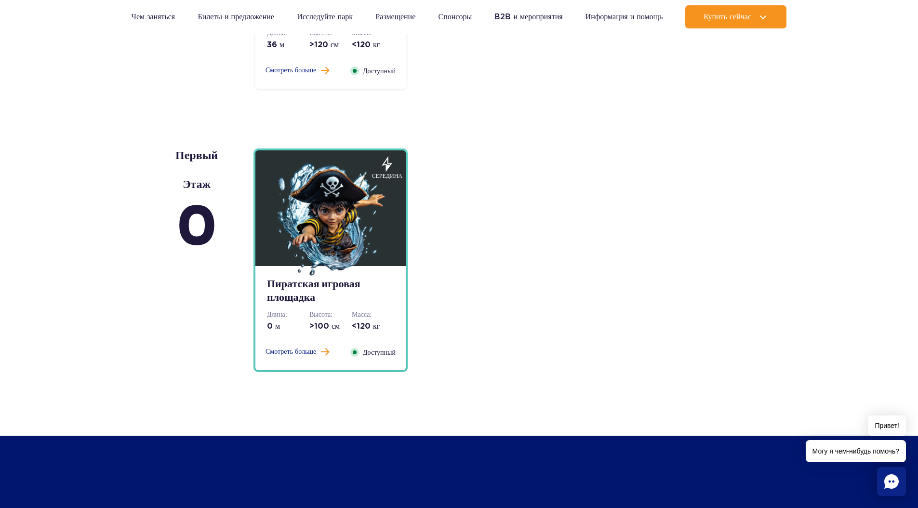
scroll to position [2362, 0]
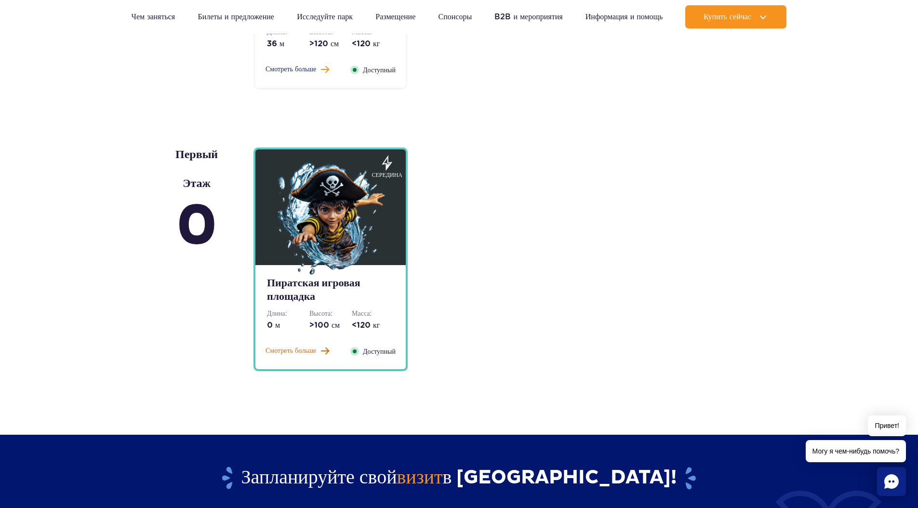
click at [298, 347] on font "Смотреть больше" at bounding box center [290, 350] width 51 height 7
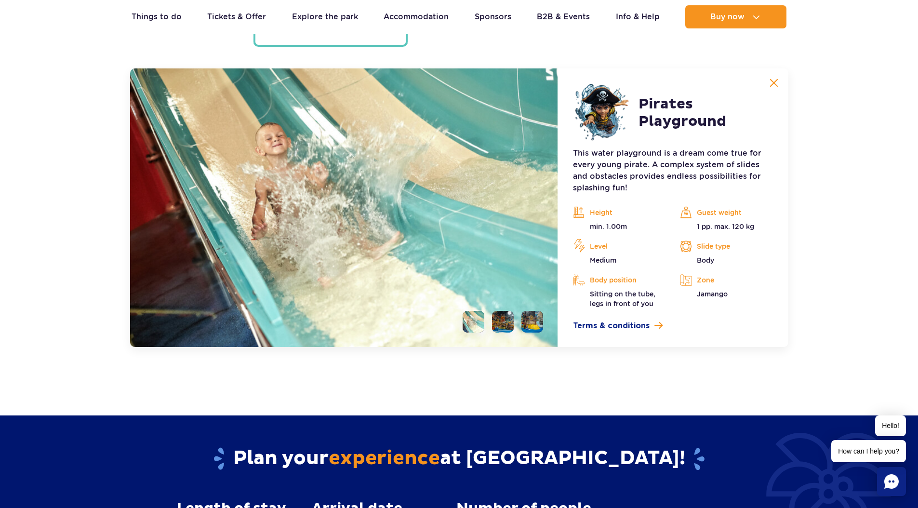
scroll to position [2683, 0]
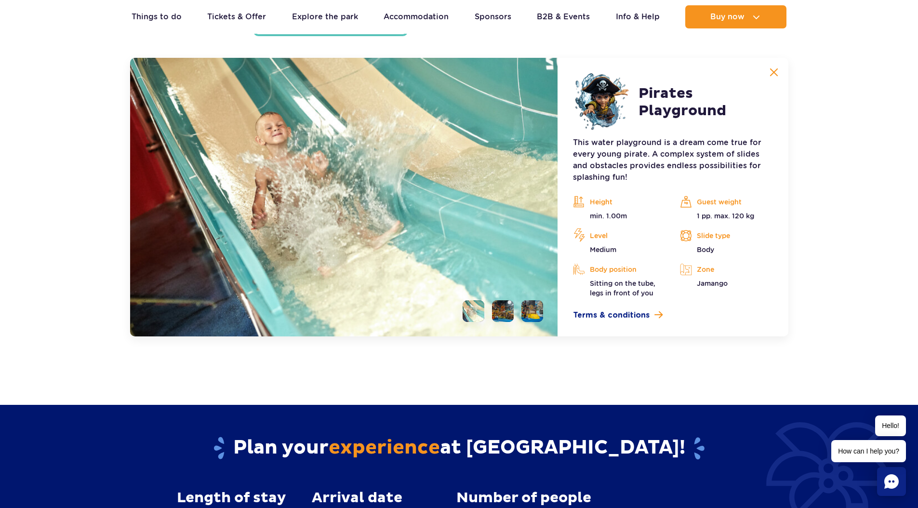
click at [778, 73] on button at bounding box center [773, 72] width 19 height 19
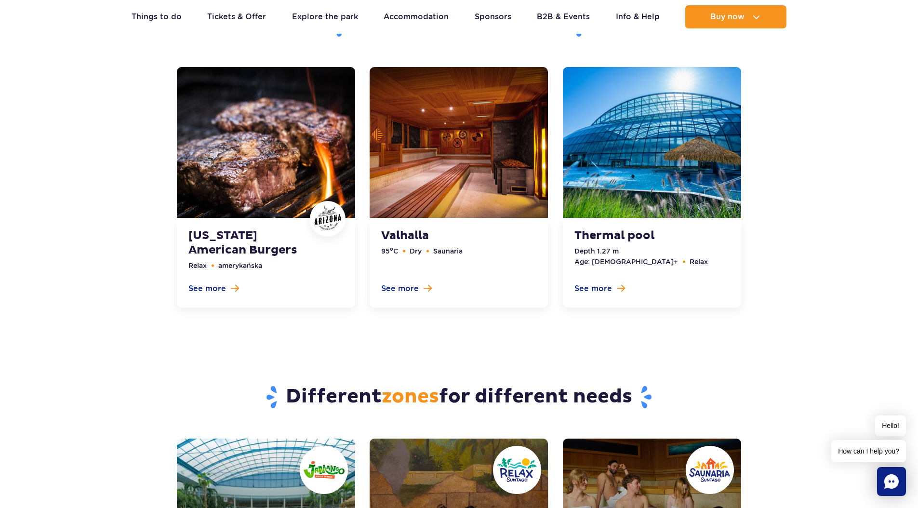
scroll to position [3013, 0]
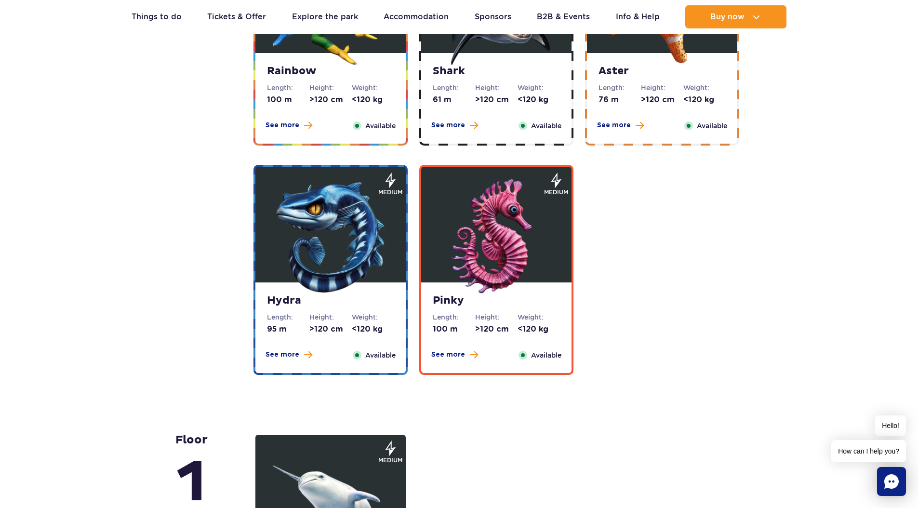
scroll to position [1803, 0]
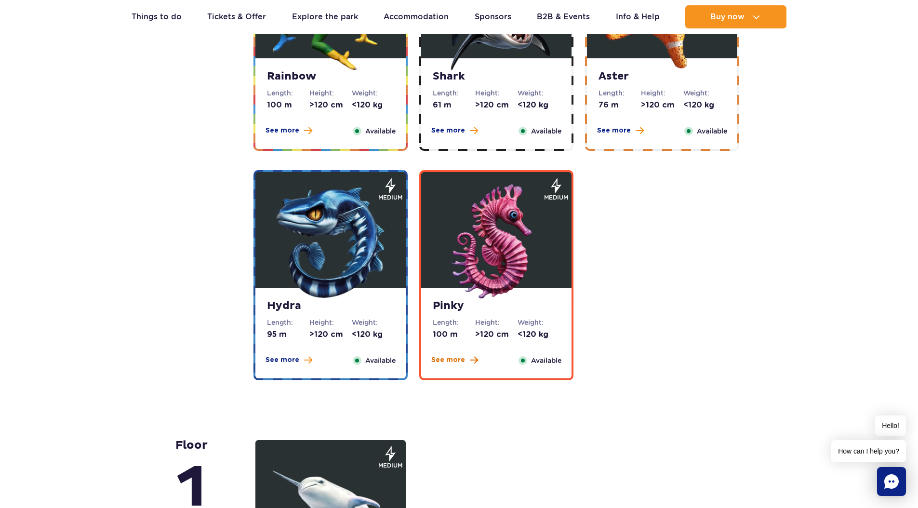
click at [456, 364] on span "See more" at bounding box center [448, 360] width 34 height 10
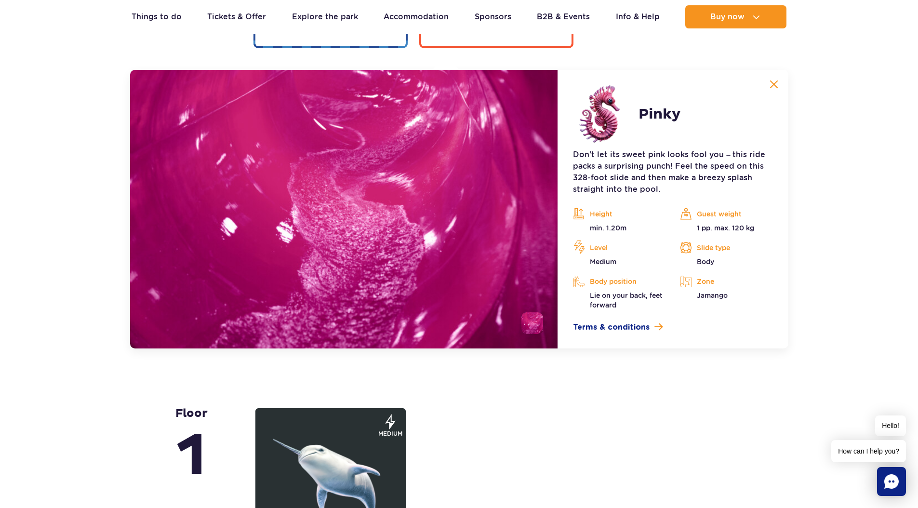
scroll to position [2147, 0]
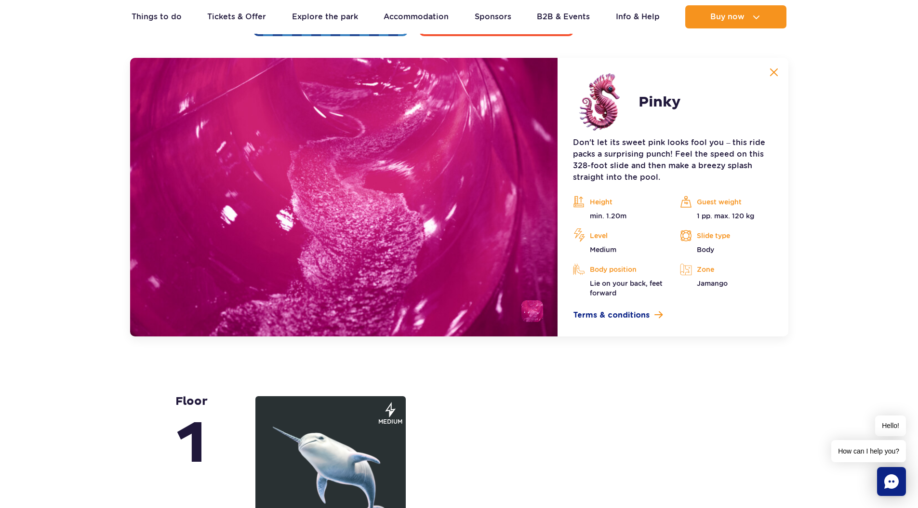
click at [775, 72] on img at bounding box center [773, 72] width 9 height 9
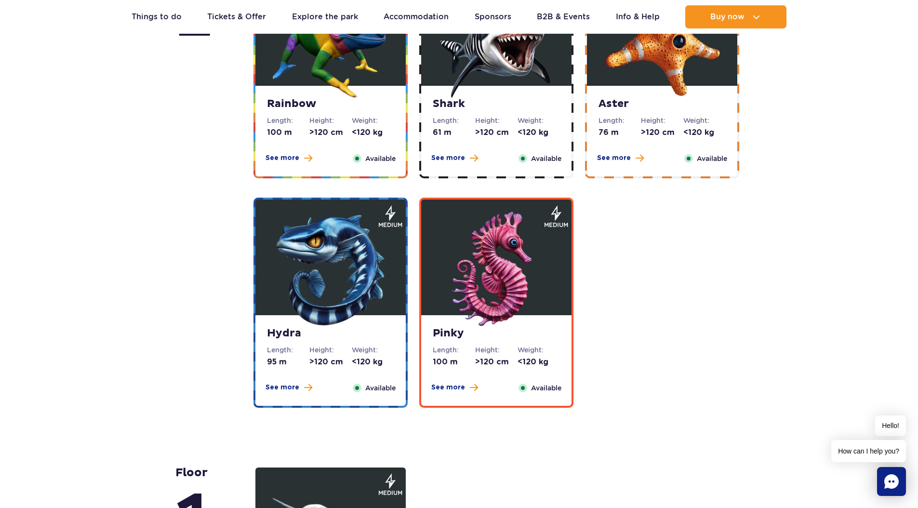
click at [297, 293] on img at bounding box center [331, 270] width 116 height 116
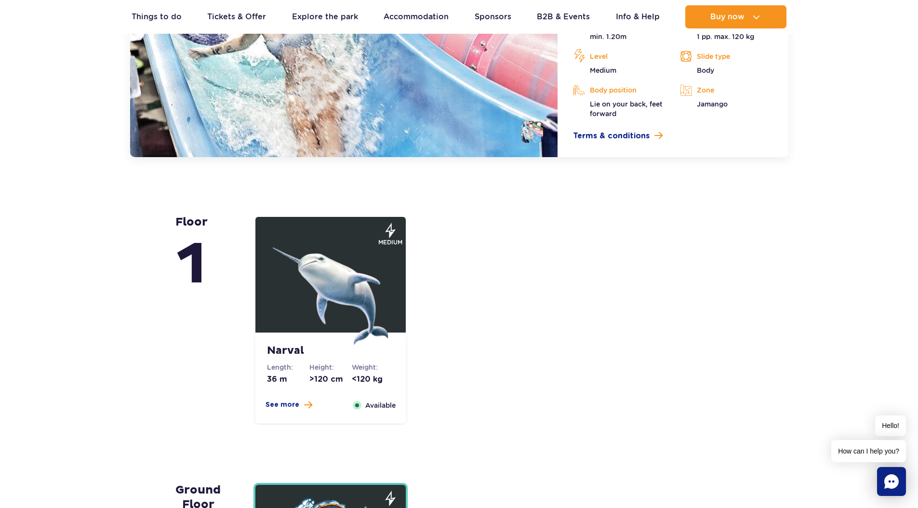
click at [308, 292] on img at bounding box center [331, 287] width 116 height 116
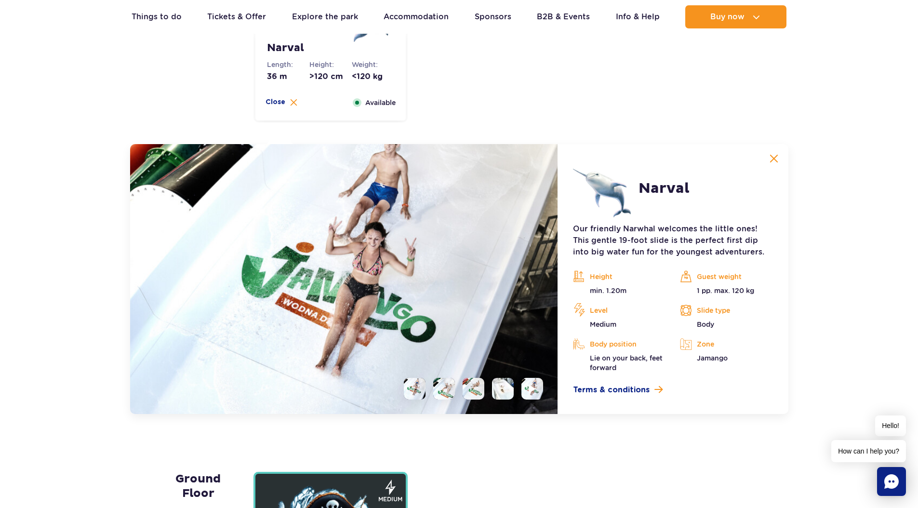
scroll to position [2213, 0]
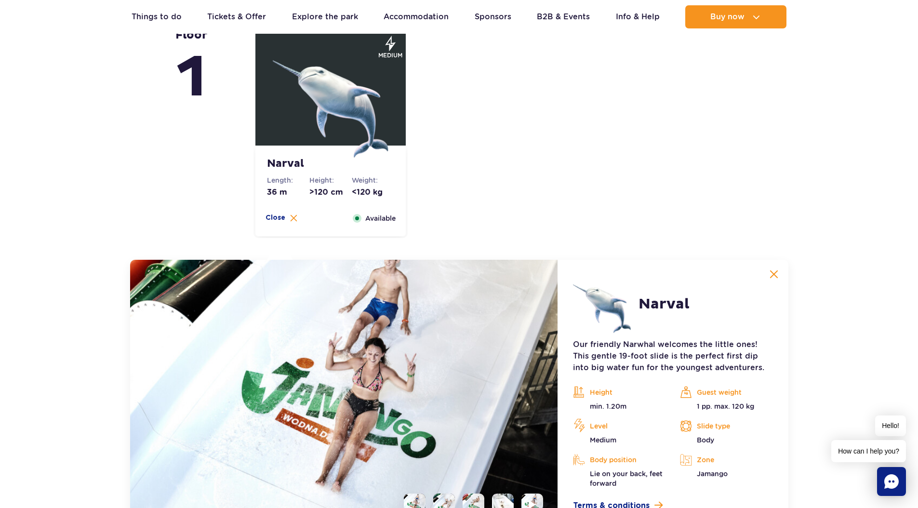
drag, startPoint x: 776, startPoint y: 274, endPoint x: 756, endPoint y: 268, distance: 20.5
click at [776, 274] on img at bounding box center [773, 274] width 9 height 9
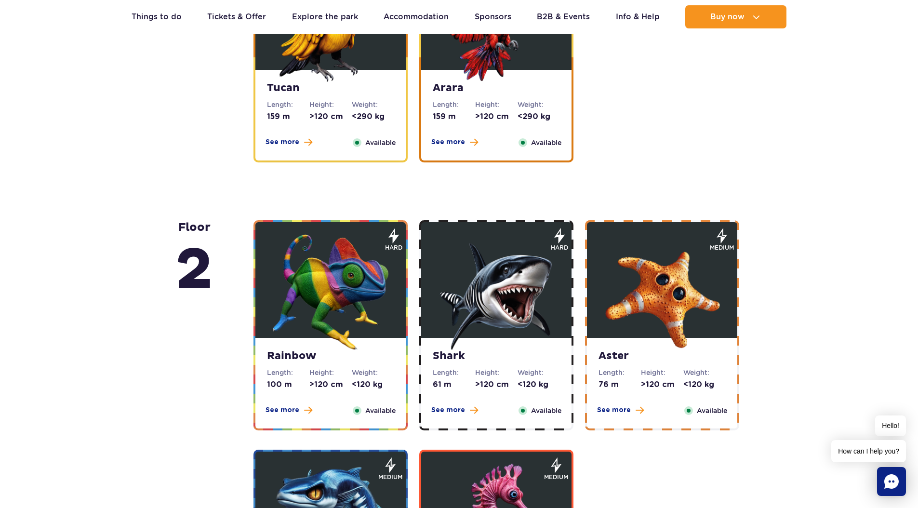
click at [654, 279] on img at bounding box center [662, 292] width 116 height 116
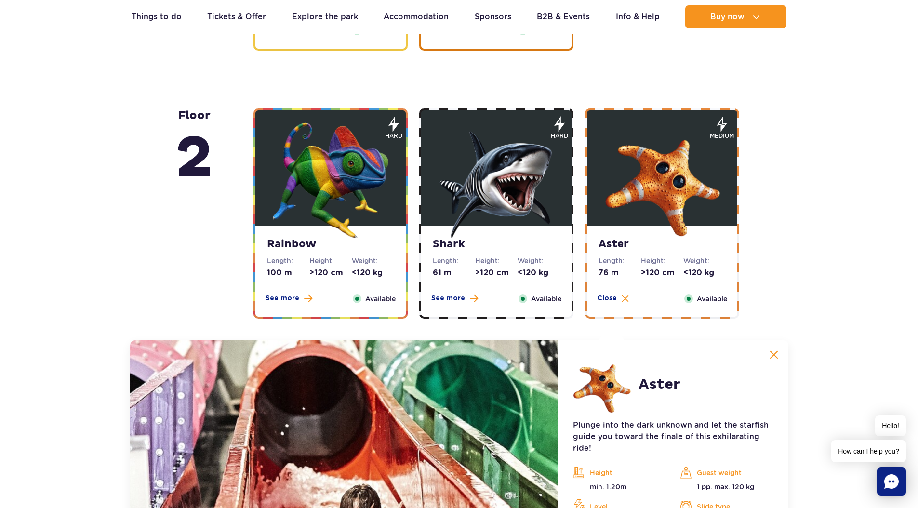
click at [529, 184] on img at bounding box center [496, 180] width 116 height 116
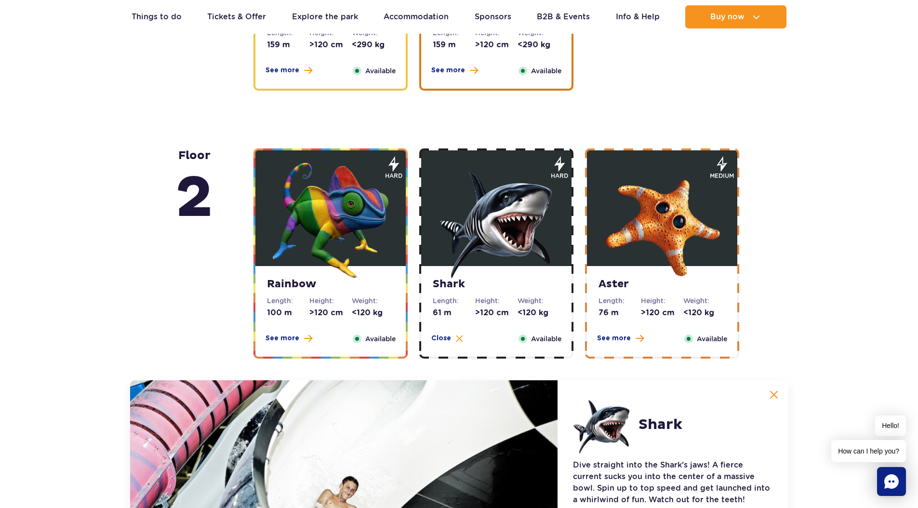
click at [324, 215] on img at bounding box center [331, 220] width 116 height 116
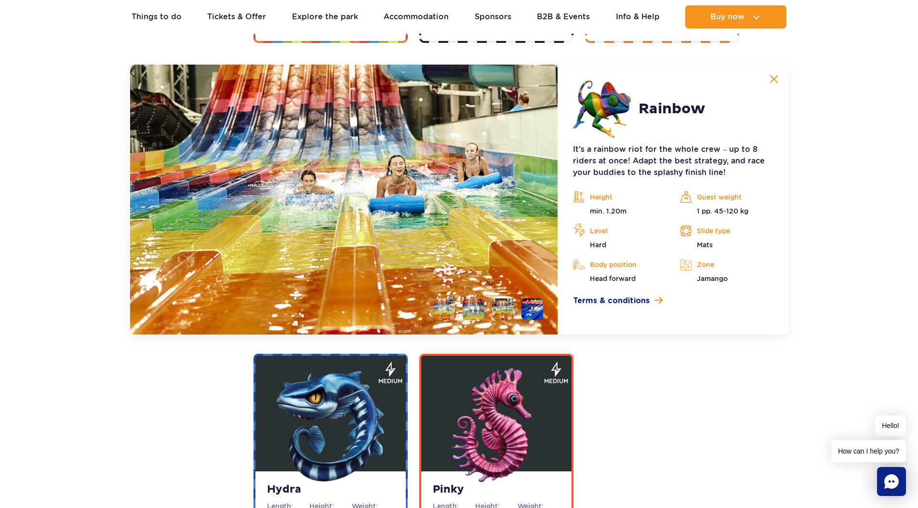
scroll to position [1918, 0]
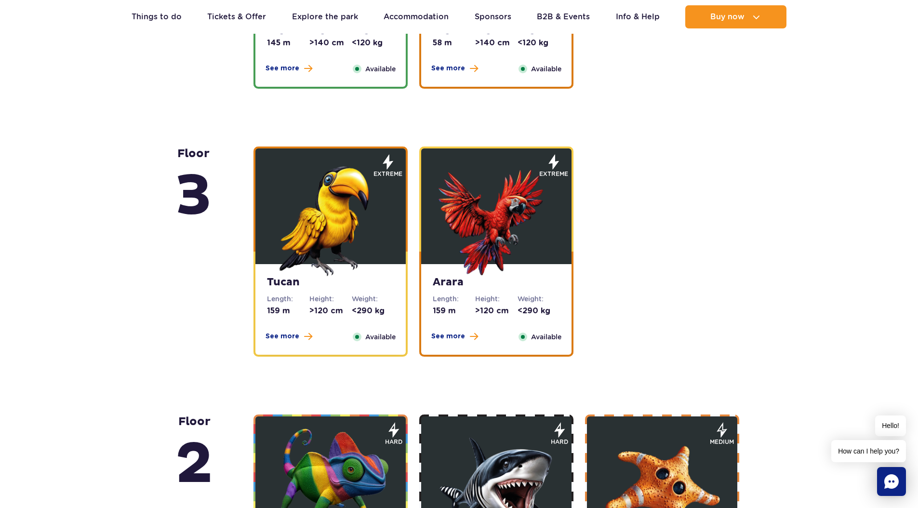
click at [472, 242] on img at bounding box center [496, 218] width 116 height 116
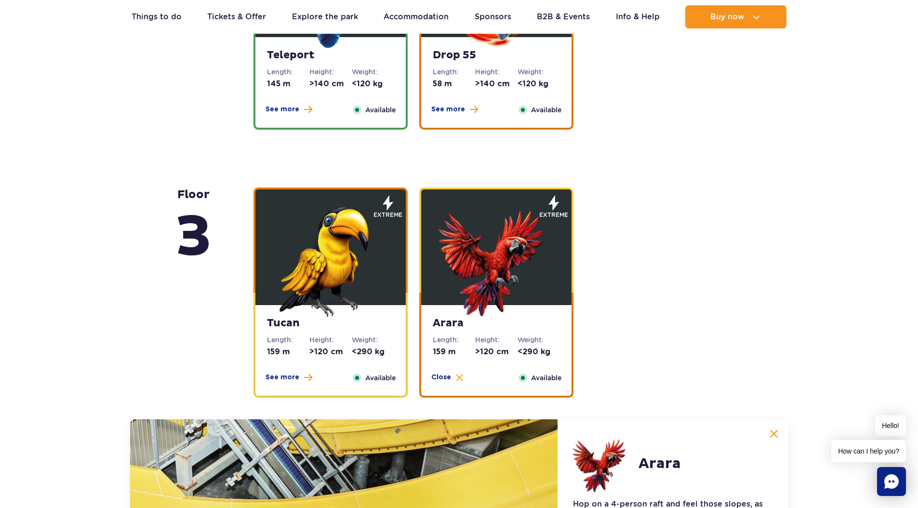
click at [340, 236] on img at bounding box center [331, 259] width 116 height 116
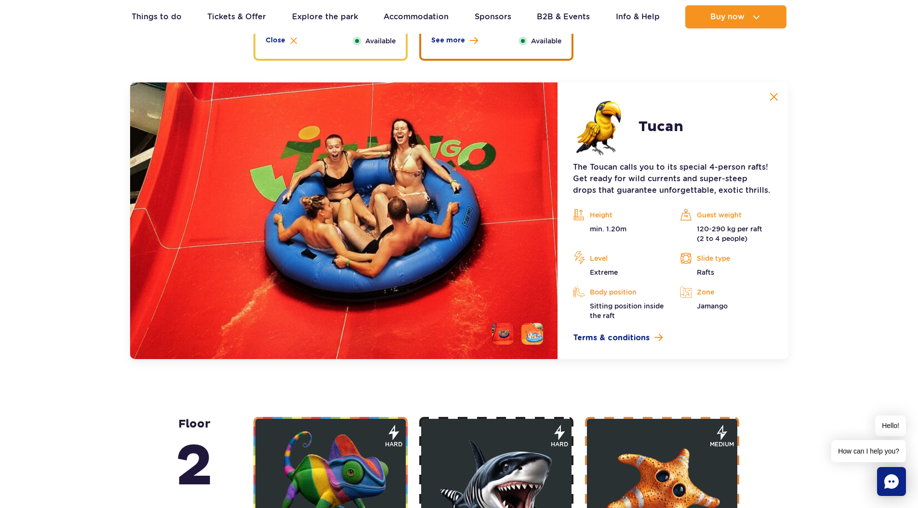
scroll to position [1650, 0]
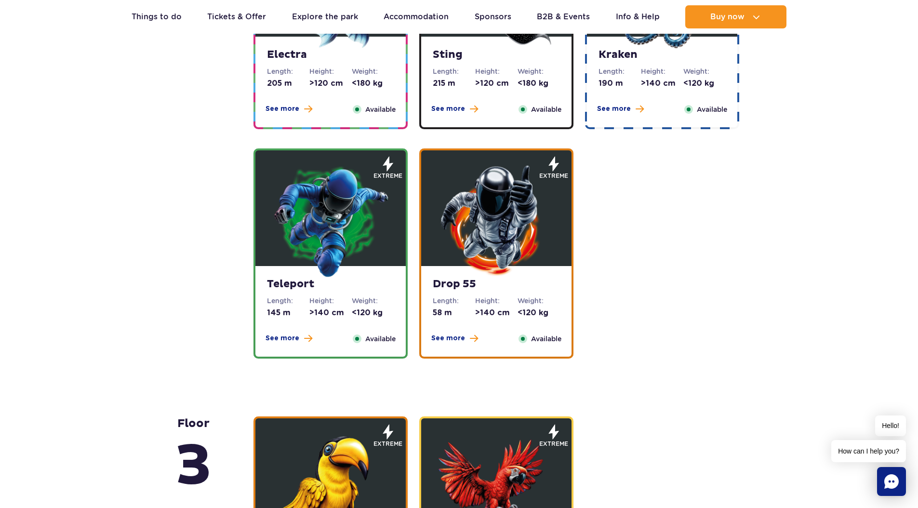
click at [456, 232] on img at bounding box center [496, 220] width 116 height 116
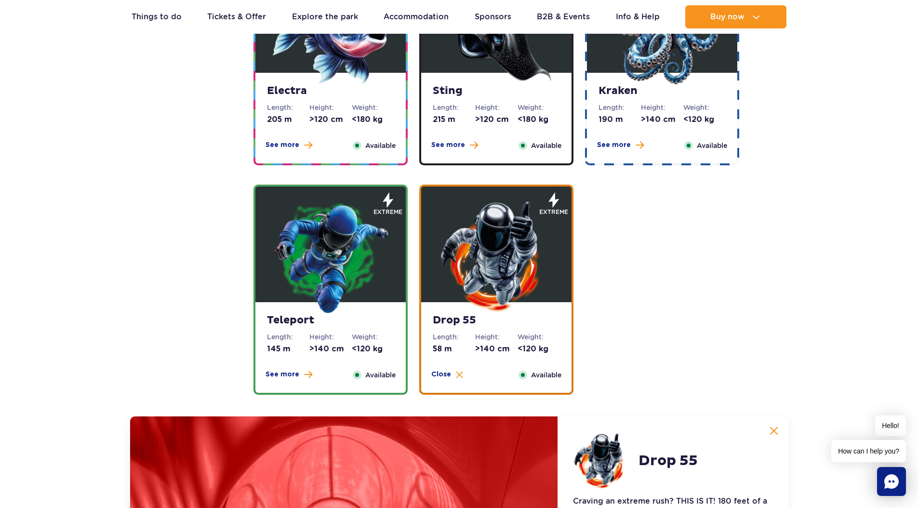
click at [355, 244] on img at bounding box center [331, 257] width 116 height 116
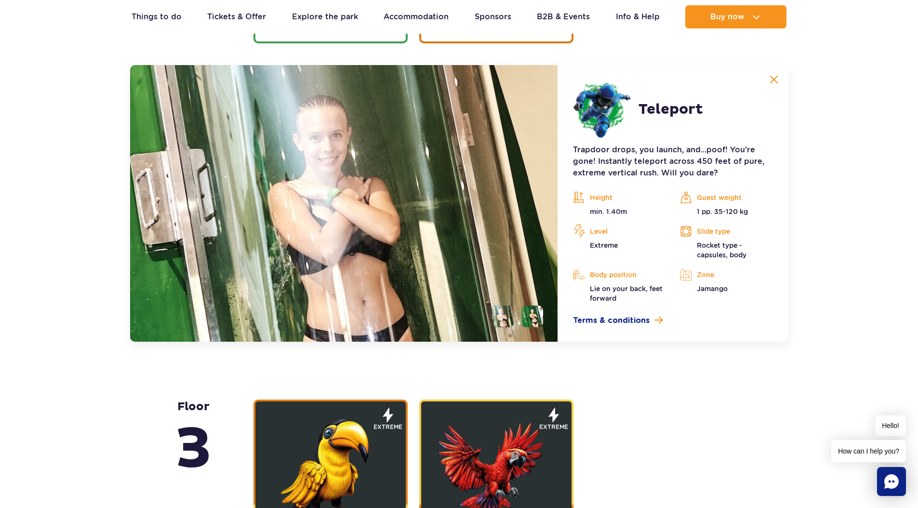
scroll to position [1382, 0]
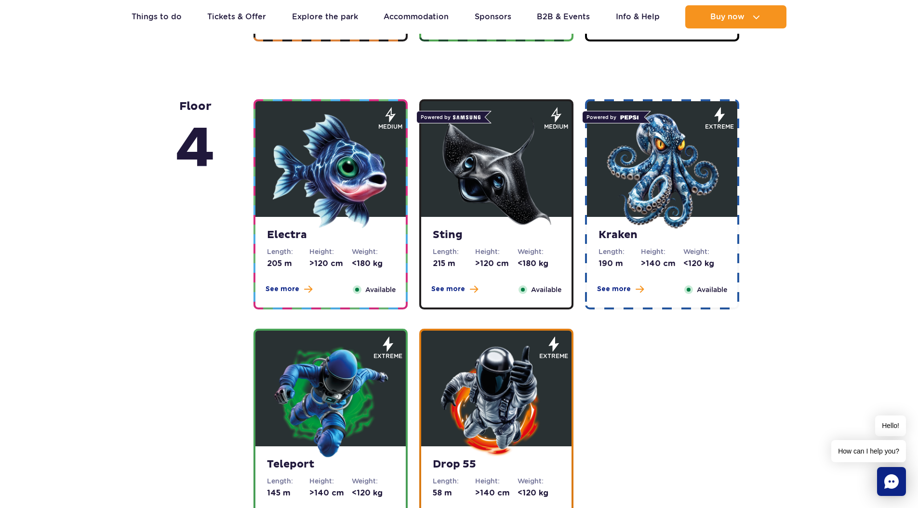
click at [695, 171] on img at bounding box center [662, 171] width 116 height 116
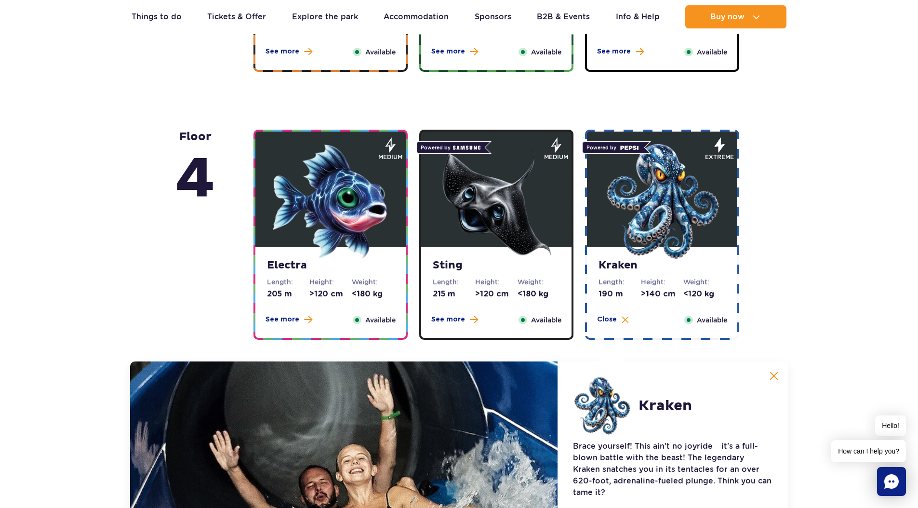
click at [517, 196] on img at bounding box center [496, 202] width 116 height 116
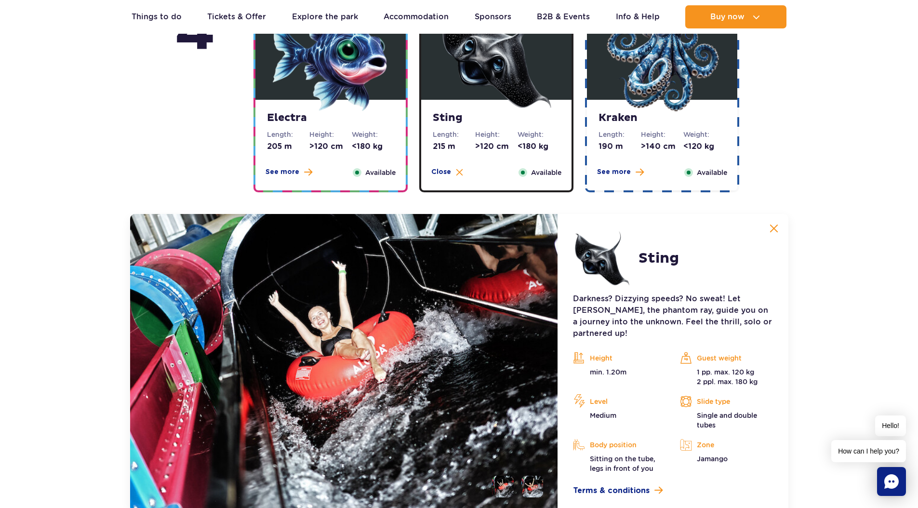
click at [357, 69] on img at bounding box center [331, 54] width 116 height 116
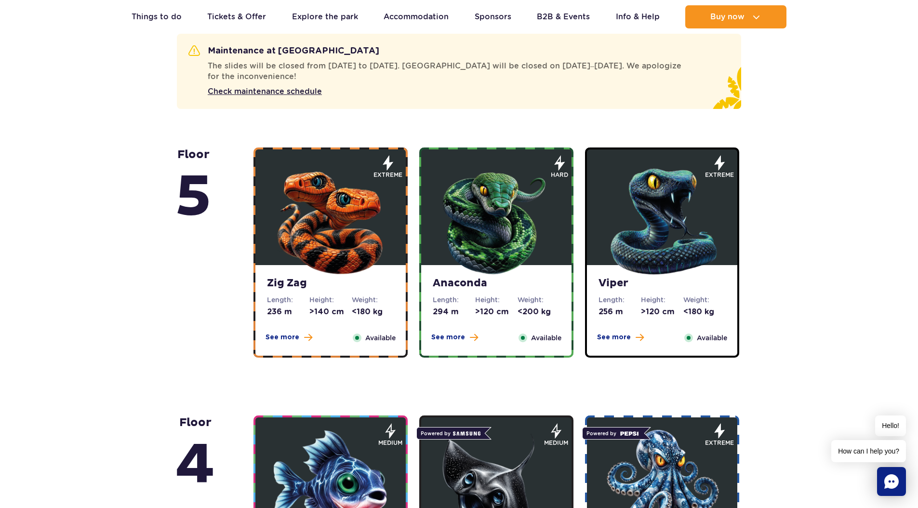
scroll to position [460, 0]
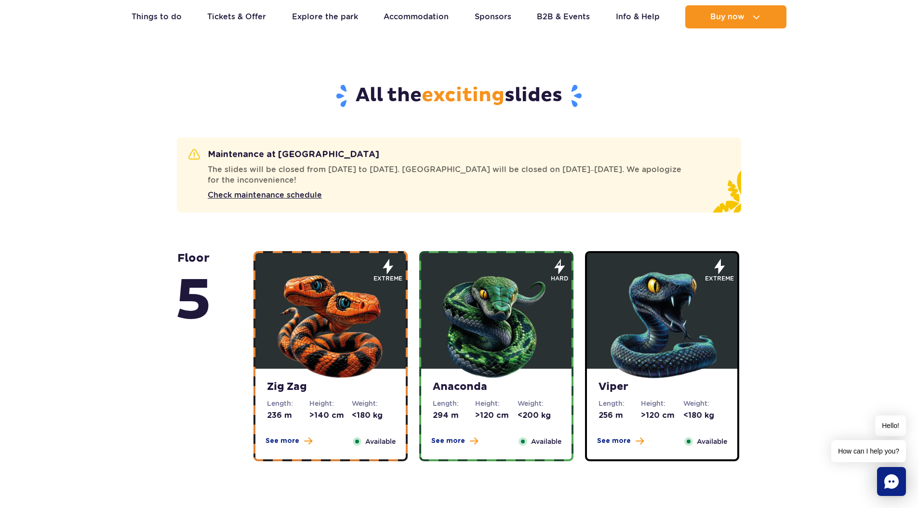
drag, startPoint x: 628, startPoint y: 292, endPoint x: 633, endPoint y: 291, distance: 4.9
click at [628, 292] on img at bounding box center [662, 323] width 116 height 116
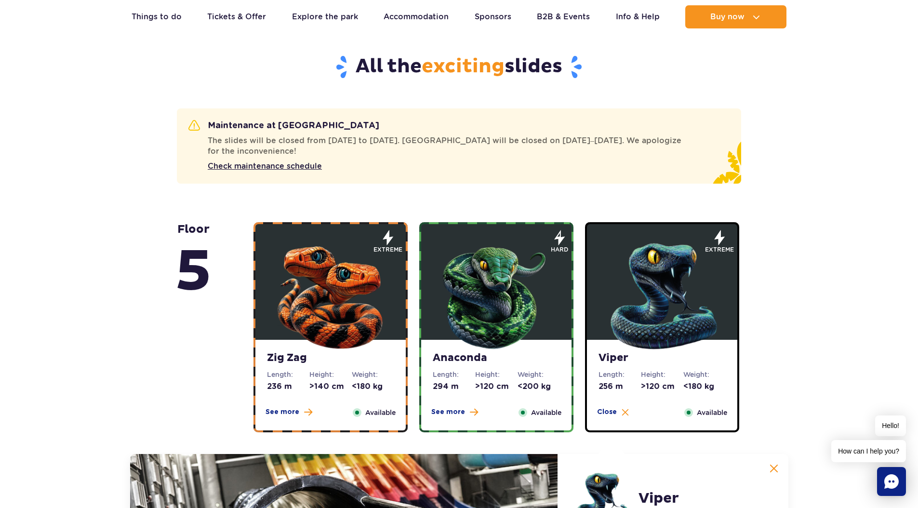
click at [526, 278] on img at bounding box center [496, 294] width 116 height 116
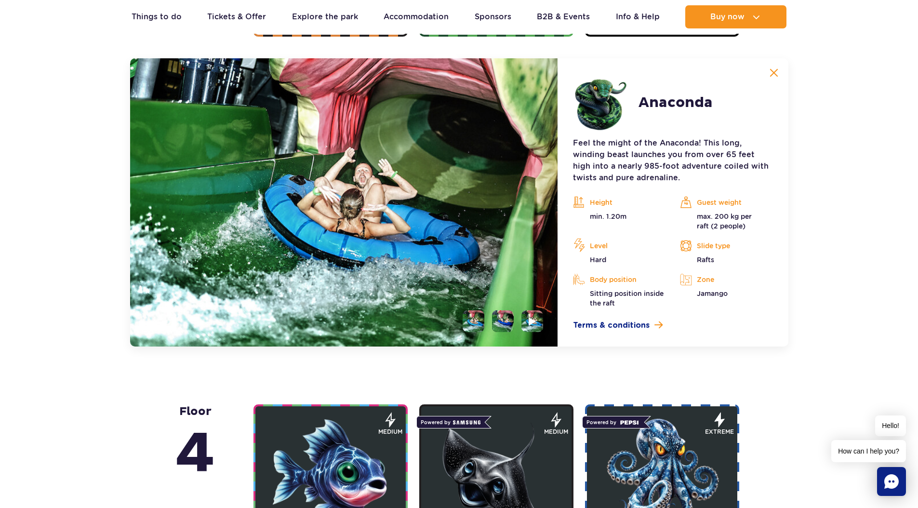
scroll to position [885, 0]
